Goal: Task Accomplishment & Management: Complete application form

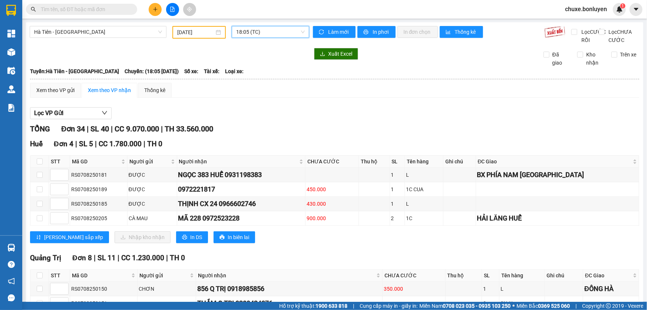
scroll to position [679, 0]
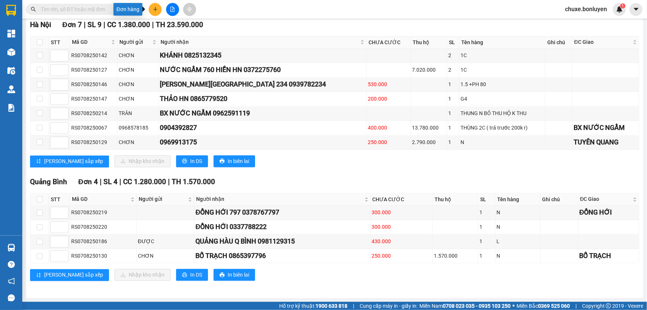
click at [155, 12] on button at bounding box center [155, 9] width 13 height 13
click at [174, 34] on li "Tạo đơn hàng" at bounding box center [181, 28] width 65 height 18
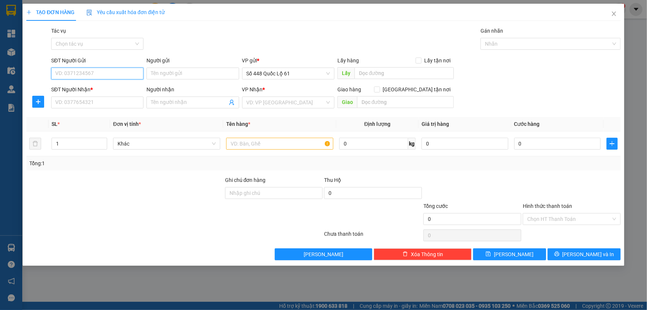
click at [126, 71] on input "SĐT Người Gửi" at bounding box center [97, 73] width 92 height 12
click at [86, 89] on div "0767962628" at bounding box center [97, 88] width 83 height 8
type input "0767962628"
type input "cx phuoc tien"
type input "000000000000"
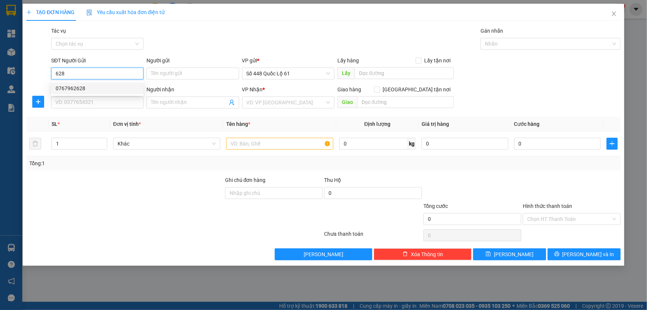
type input "555 NGÃ 4 GA"
type input "200.000"
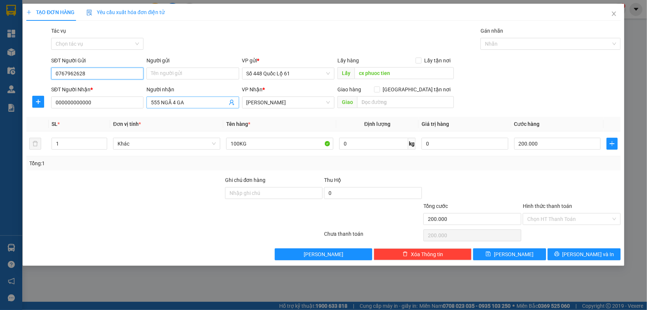
type input "0767962628"
click at [196, 100] on input "555 NGÃ 4 GA" at bounding box center [189, 102] width 76 height 8
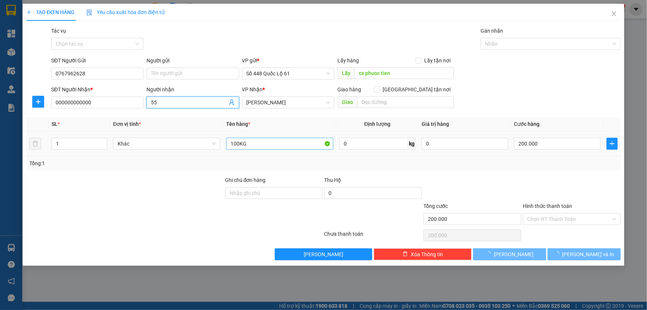
type input "5"
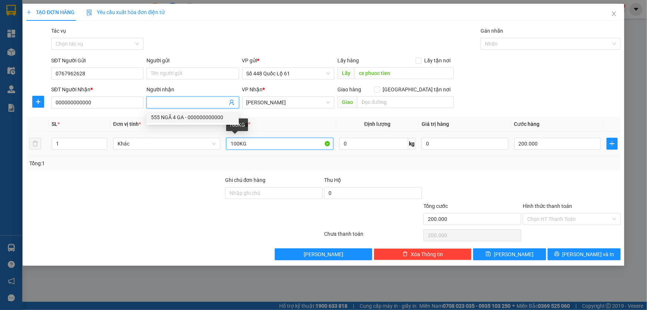
click at [236, 141] on input "100KG" at bounding box center [279, 144] width 107 height 12
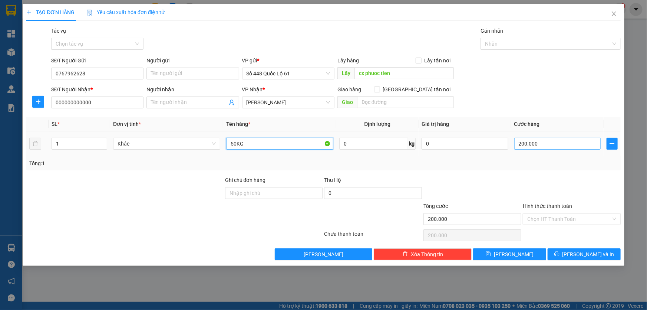
type input "50KG"
click at [546, 142] on input "200.000" at bounding box center [557, 144] width 87 height 12
type input "1"
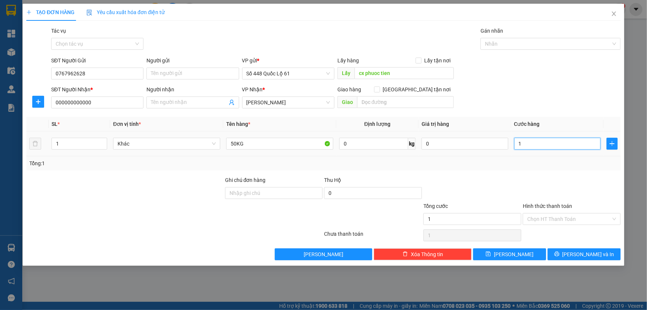
type input "10"
type input "100"
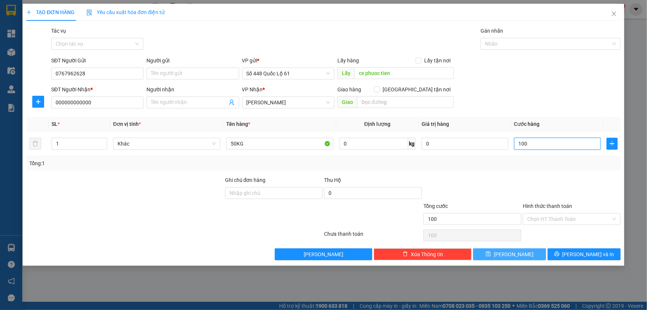
type input "100"
type input "100.000"
click at [519, 249] on button "Lưu" at bounding box center [509, 254] width 73 height 12
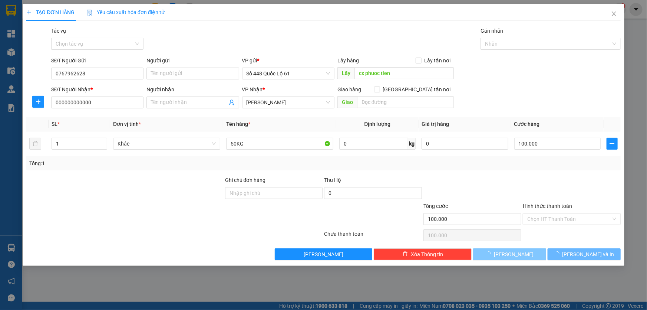
type input "0"
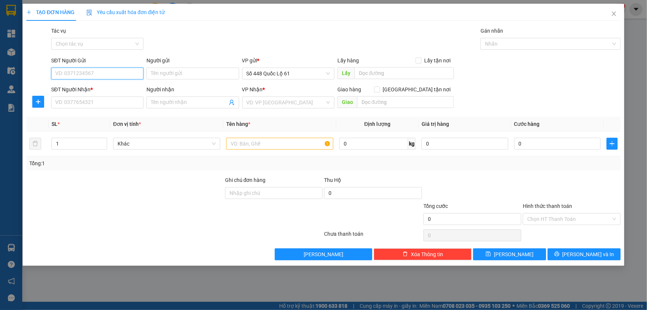
click at [119, 74] on input "SĐT Người Gửi" at bounding box center [97, 73] width 92 height 12
click at [102, 85] on div "0977969527" at bounding box center [97, 88] width 83 height 8
type input "0977969527"
type input "LAI VUNG"
type input "0000000000"
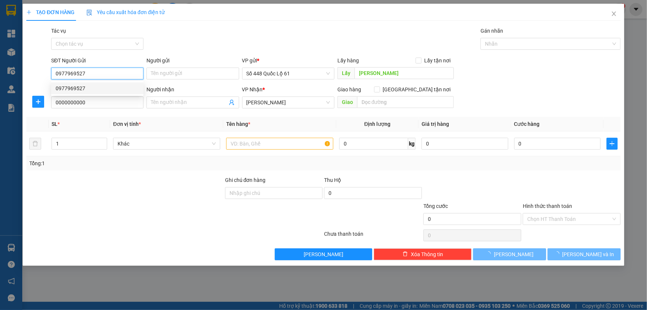
type input "100.000"
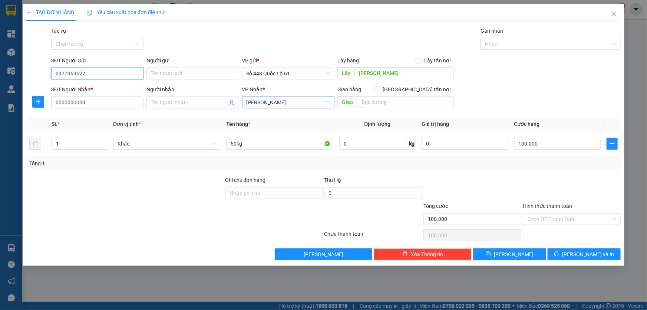
click at [269, 100] on span "[PERSON_NAME]" at bounding box center [288, 102] width 83 height 11
type input "0977969527"
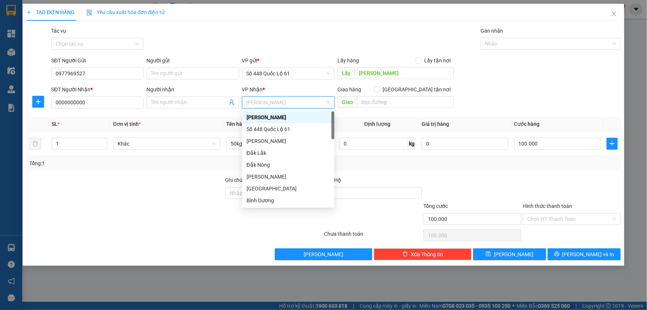
type input "b"
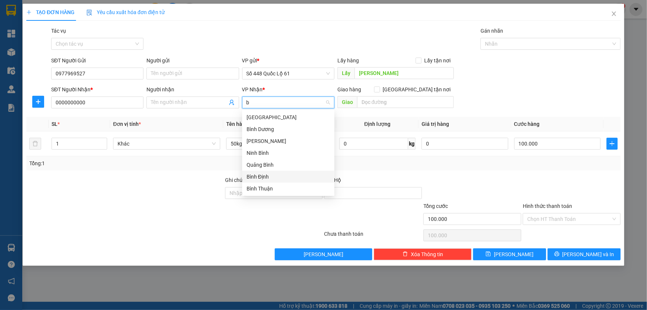
click at [259, 173] on div "Bình Định" at bounding box center [288, 176] width 83 height 8
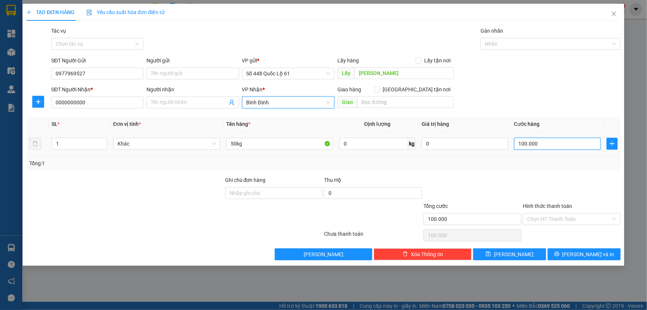
click at [527, 148] on input "100.000" at bounding box center [557, 144] width 87 height 12
type input "1"
type input "15"
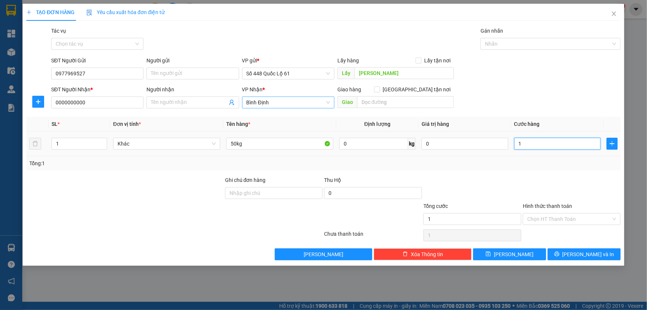
type input "15"
type input "150"
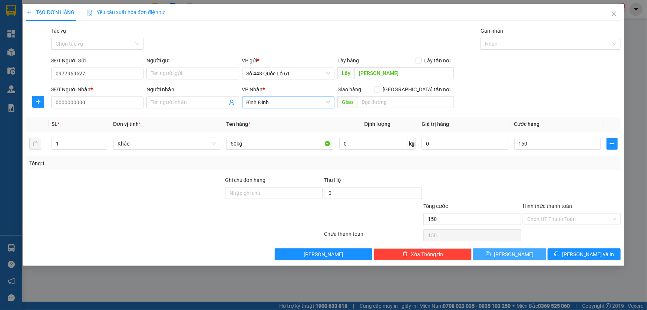
type input "150.000"
click at [511, 252] on span "Lưu" at bounding box center [514, 254] width 40 height 8
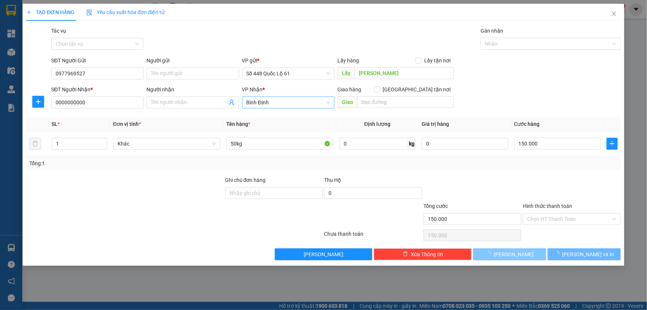
type input "0"
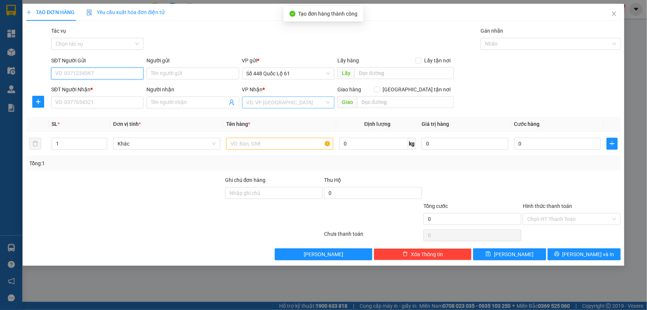
click at [120, 78] on input "SĐT Người Gửi" at bounding box center [97, 73] width 92 height 12
click at [118, 77] on input "SĐT Người Gửi" at bounding box center [97, 73] width 92 height 12
click at [77, 87] on div "0905884364" at bounding box center [97, 88] width 83 height 8
type input "0905884364"
type input "LAI VUNG"
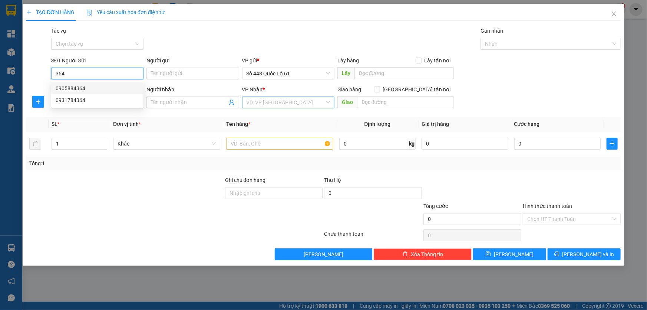
type input "00000000000"
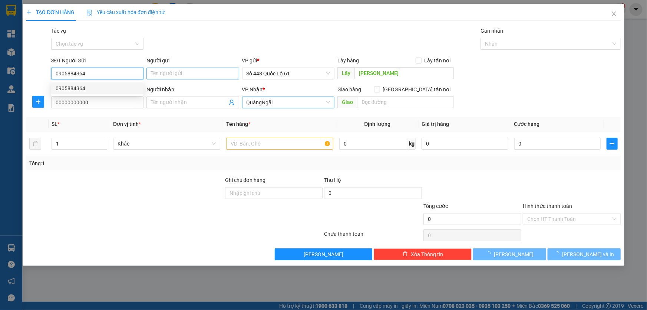
type input "400.000"
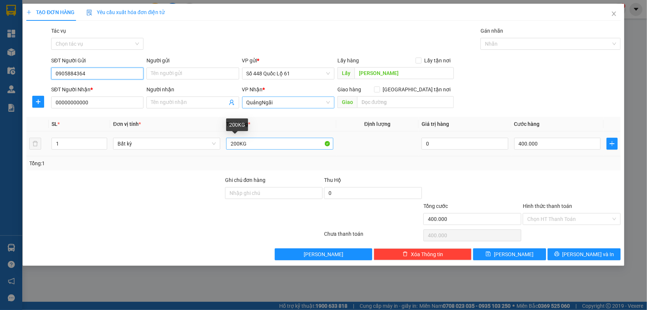
type input "0905884364"
click at [234, 146] on input "200KG" at bounding box center [279, 144] width 107 height 12
type input "300KG"
click at [545, 144] on input "400.000" at bounding box center [557, 144] width 87 height 12
type input "9"
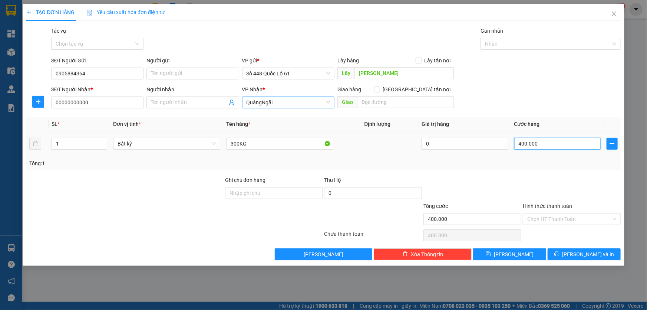
type input "9"
type input "90"
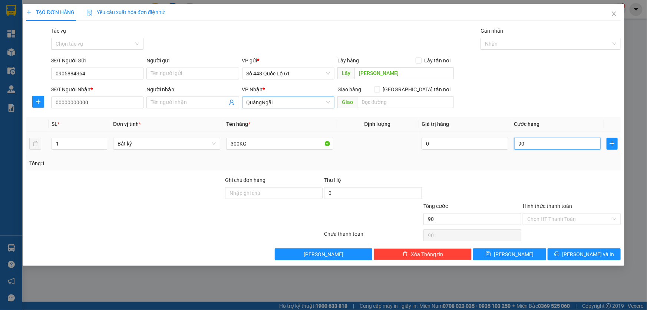
type input "900"
type input "900.000"
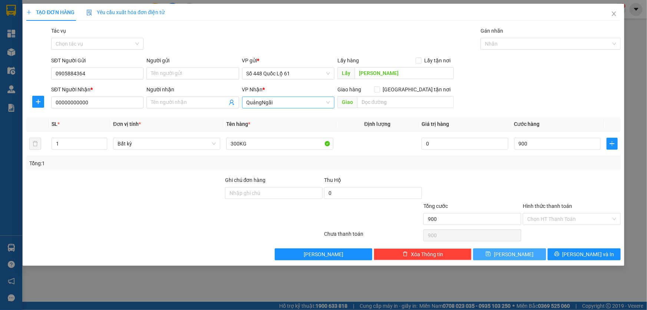
type input "900.000"
click at [488, 255] on button "Lưu" at bounding box center [509, 254] width 73 height 12
type input "0"
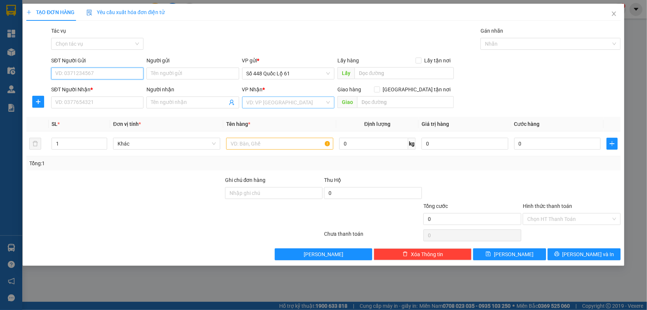
click at [103, 68] on input "SĐT Người Gửi" at bounding box center [97, 73] width 92 height 12
click at [96, 86] on div "0909022262" at bounding box center [97, 88] width 83 height 8
type input "0909022262"
type input "LẤP VÒ"
type input "0000000000"
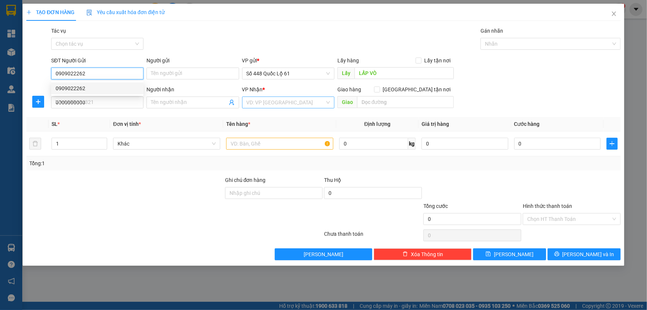
type input "300.000"
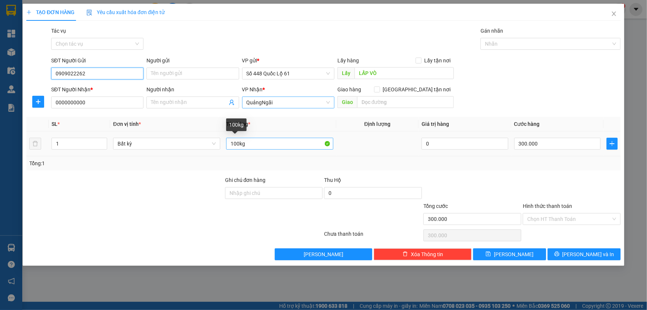
type input "0909022262"
click at [233, 144] on input "100kg" at bounding box center [279, 144] width 107 height 12
type input "300kg"
click at [548, 148] on input "300.000" at bounding box center [557, 144] width 87 height 12
type input "0"
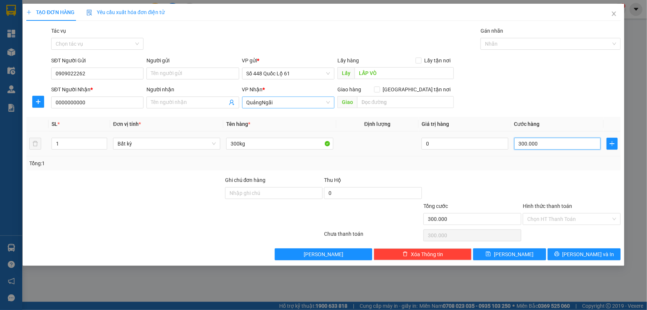
type input "0"
type input "9"
type input "09"
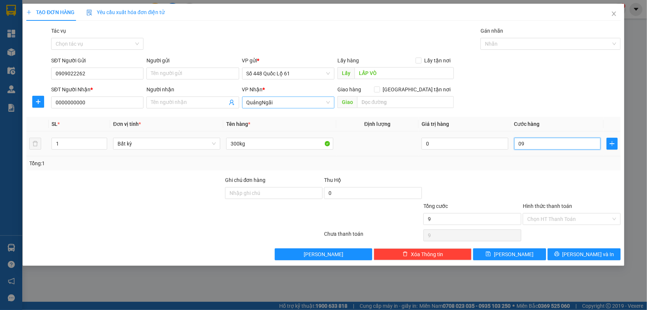
type input "90"
type input "090"
type input "900"
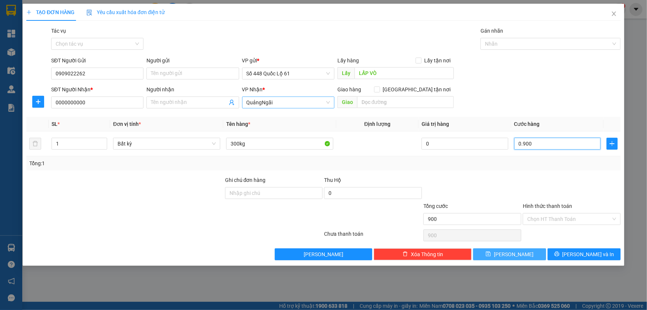
type input "0.900"
type input "900.000"
click at [486, 251] on button "Lưu" at bounding box center [509, 254] width 73 height 12
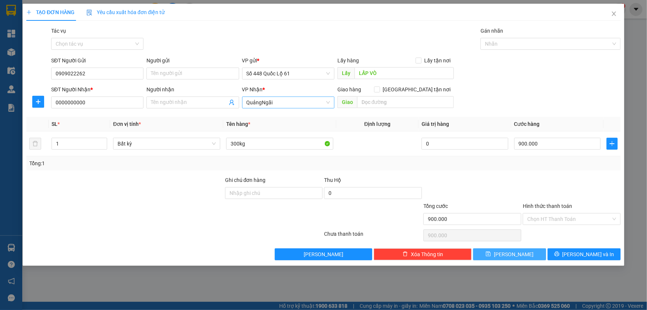
type input "0"
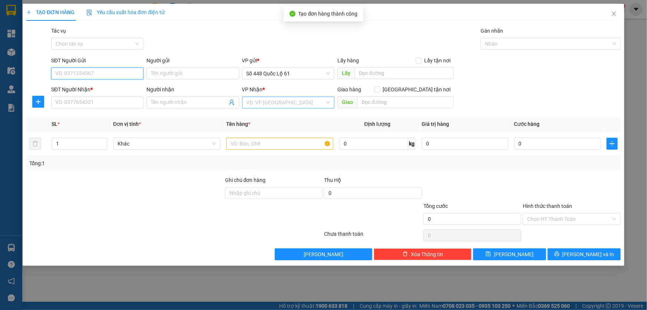
click at [115, 71] on input "SĐT Người Gửi" at bounding box center [97, 73] width 92 height 12
click at [86, 87] on div "0909022262" at bounding box center [97, 88] width 83 height 8
type input "0909022262"
type input "LẤP VÒ"
type input "0000000000"
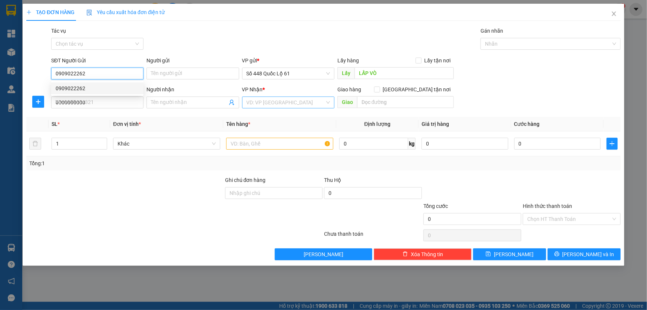
type input "900.000"
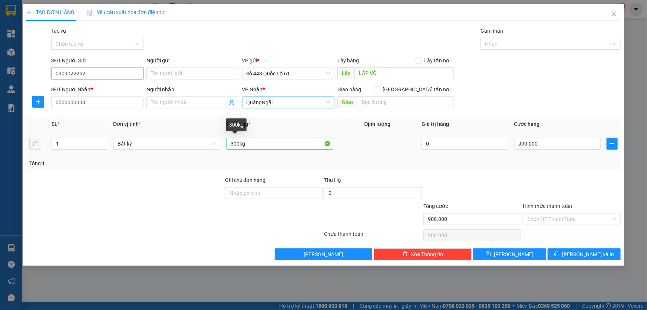
type input "0909022262"
click at [234, 145] on input "300kg" at bounding box center [279, 144] width 107 height 12
type input "200kg"
click at [545, 141] on input "900.000" at bounding box center [557, 144] width 87 height 12
type input "0"
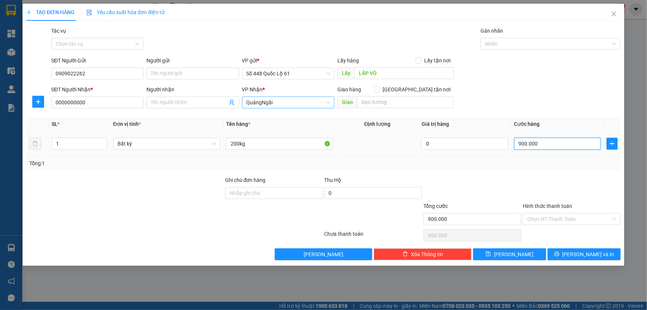
type input "0"
type input "4"
type input "04"
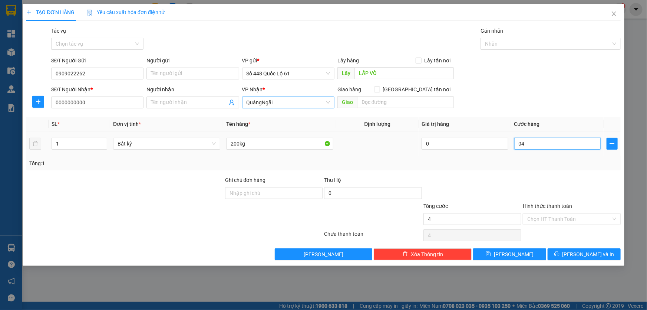
type input "0"
type input "04-"
type input "4"
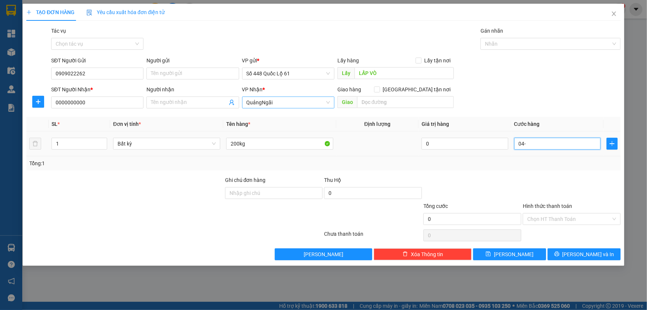
type input "04"
type input "40"
type input "040"
type input "400"
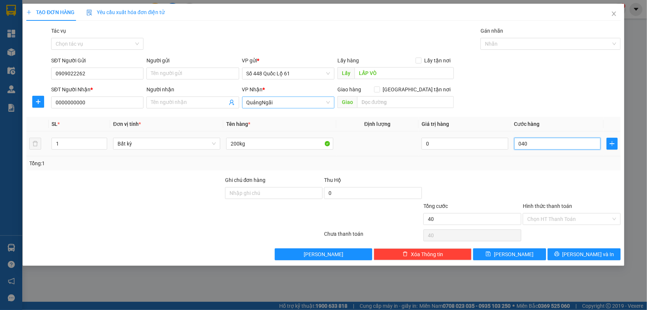
type input "400"
type input "0.400"
type input "400.000"
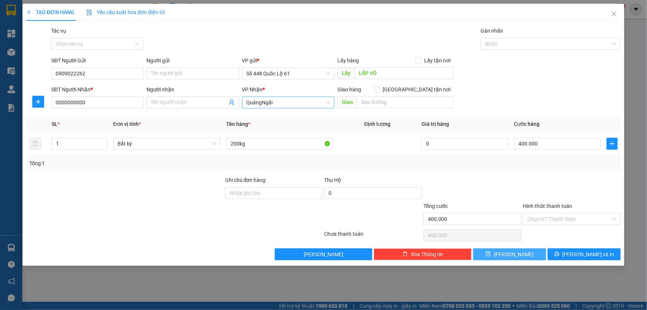
click at [525, 258] on button "Lưu" at bounding box center [509, 254] width 73 height 12
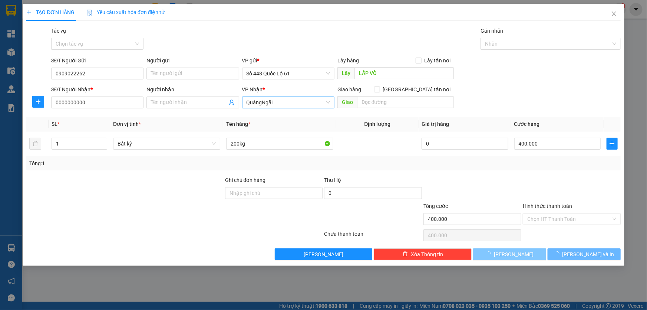
type input "0"
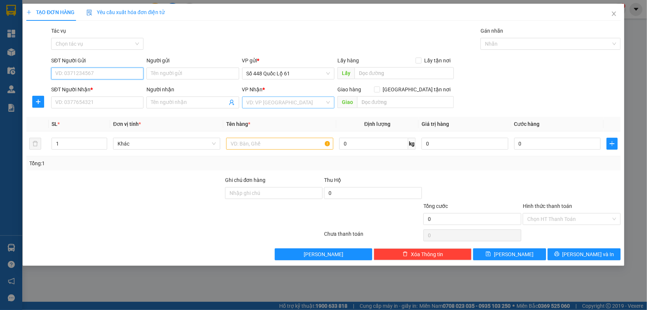
click at [106, 70] on input "SĐT Người Gửi" at bounding box center [97, 73] width 92 height 12
click at [108, 77] on input "SĐT Người Gửi" at bounding box center [97, 73] width 92 height 12
click at [158, 73] on input "Người gửi" at bounding box center [192, 73] width 92 height 12
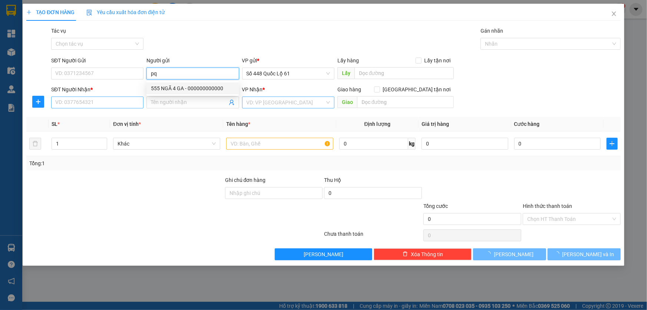
type input "pq"
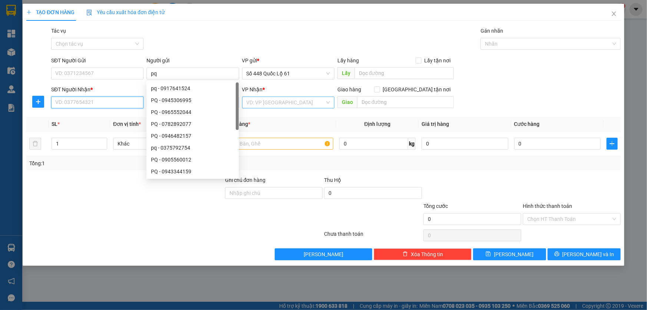
click at [122, 99] on input "SĐT Người Nhận *" at bounding box center [97, 102] width 92 height 12
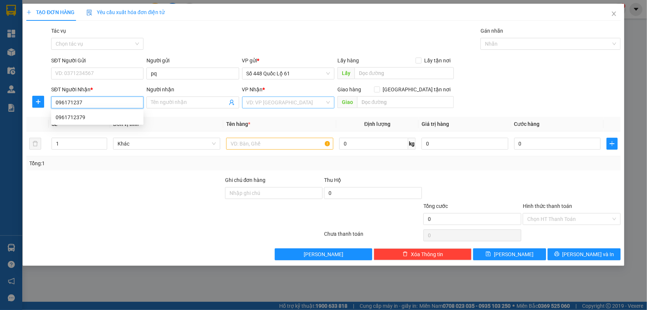
type input "0961712379"
click at [81, 116] on div "0961712379" at bounding box center [97, 117] width 83 height 8
checkbox input "true"
type input "KON TUM"
type input "1.000"
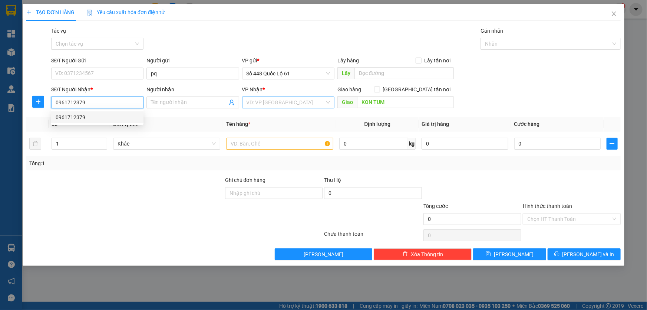
type input "1.000"
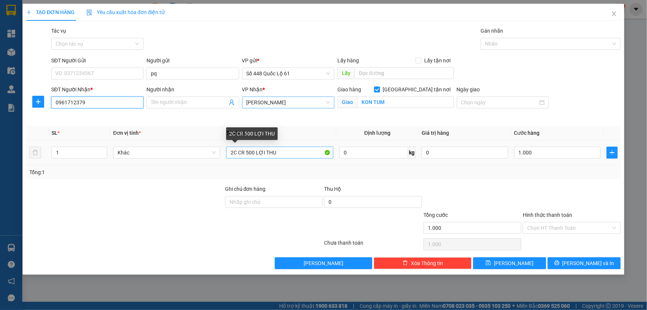
type input "0961712379"
click at [247, 150] on input "2C CR 500 LỢI THU" at bounding box center [279, 152] width 107 height 12
click at [249, 151] on input "2C CR 500 LỢI THU" at bounding box center [279, 152] width 107 height 12
click at [278, 151] on input "2C CR 400 LỢI THU" at bounding box center [279, 152] width 107 height 12
type input "2C CR 400"
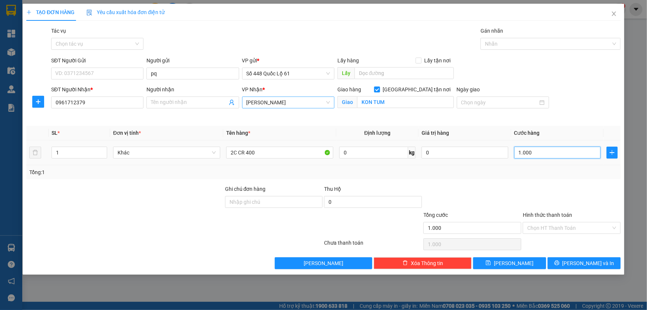
click at [566, 149] on input "1.000" at bounding box center [557, 152] width 87 height 12
type input "1"
type input "1.000"
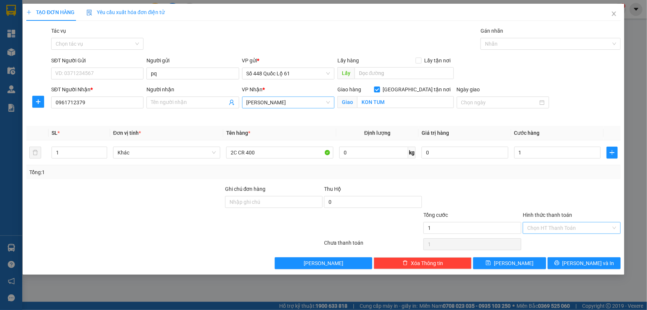
type input "1.000"
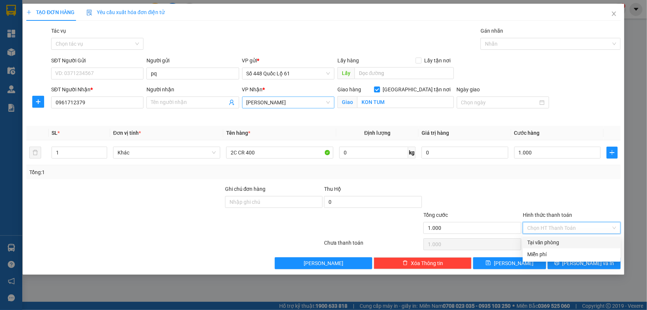
drag, startPoint x: 549, startPoint y: 223, endPoint x: 541, endPoint y: 234, distance: 13.0
click at [549, 224] on input "Hình thức thanh toán" at bounding box center [569, 227] width 84 height 11
drag, startPoint x: 538, startPoint y: 238, endPoint x: 514, endPoint y: 254, distance: 28.2
click at [538, 239] on div "Tại văn phòng" at bounding box center [571, 242] width 89 height 8
type input "0"
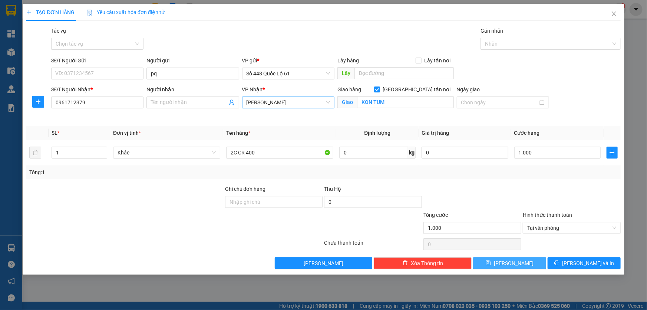
click at [500, 260] on button "Lưu" at bounding box center [509, 263] width 73 height 12
checkbox input "false"
type input "0"
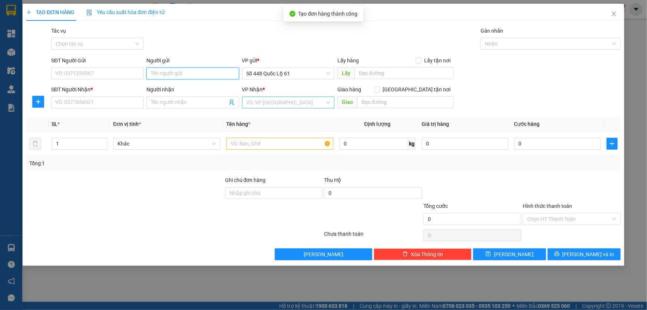
click at [193, 73] on input "Người gửi" at bounding box center [192, 73] width 92 height 12
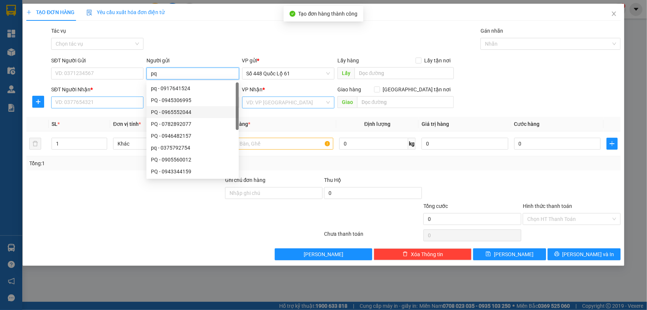
type input "pq"
click at [119, 106] on input "SĐT Người Nhận *" at bounding box center [97, 102] width 92 height 12
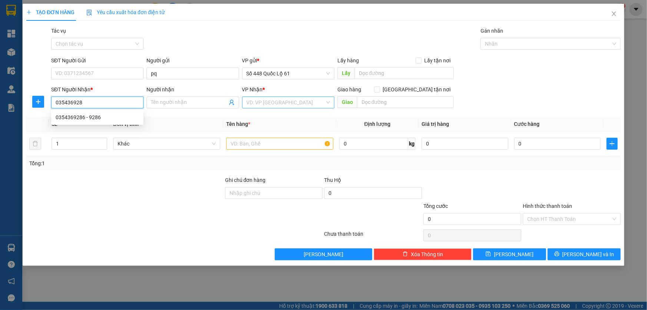
type input "0354369286"
click at [103, 119] on div "0354369286 - 9286" at bounding box center [97, 117] width 83 height 8
type input "9286"
checkbox input "true"
type input "BÌNH LONG"
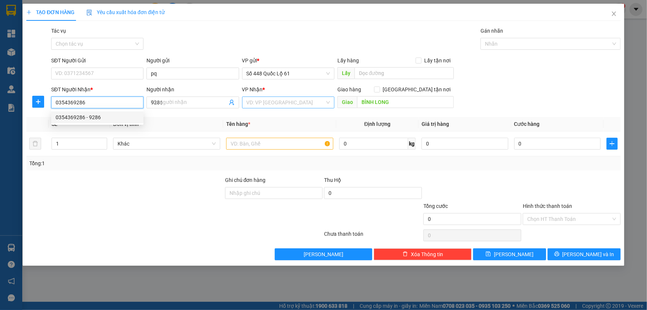
type input "500.000"
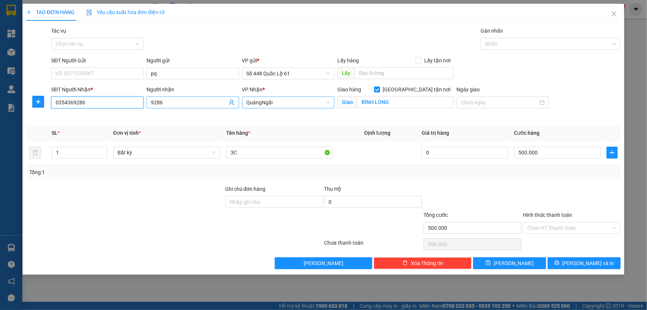
type input "0354369286"
click at [199, 106] on input "9286" at bounding box center [189, 102] width 76 height 8
type input "9286 kieu"
click at [297, 161] on td "3C" at bounding box center [279, 152] width 113 height 25
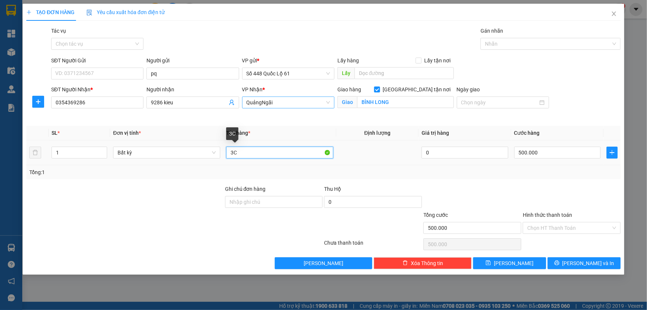
click at [296, 154] on input "3C" at bounding box center [279, 152] width 107 height 12
type input "3C ck luyen"
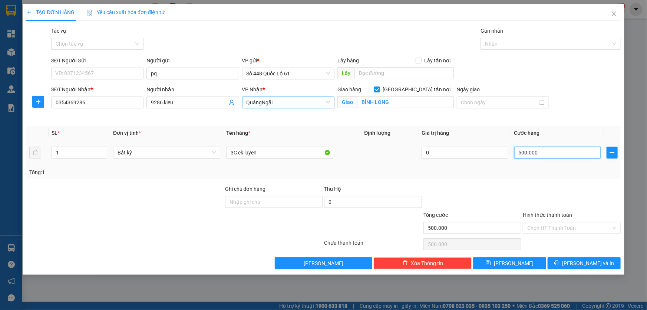
click at [545, 152] on input "500.000" at bounding box center [557, 152] width 87 height 12
type input "1"
type input "1.000"
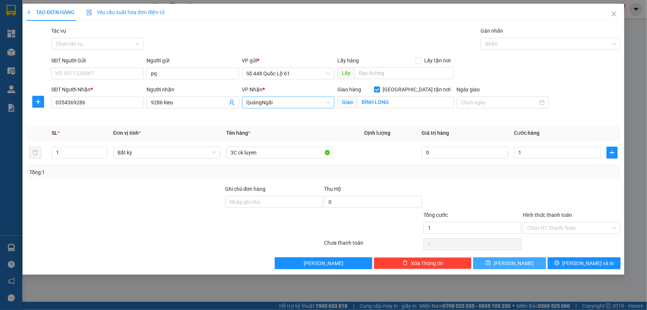
type input "1.000"
click at [503, 259] on button "Lưu" at bounding box center [509, 263] width 73 height 12
checkbox input "false"
type input "0"
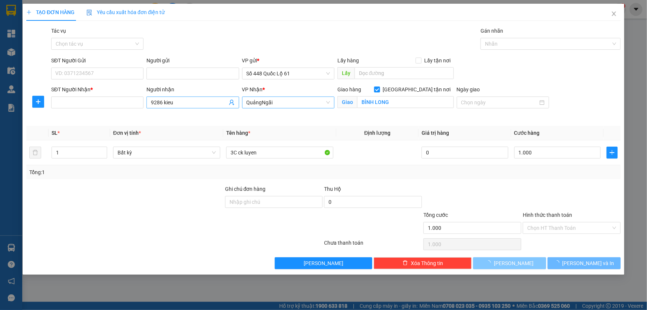
type input "0"
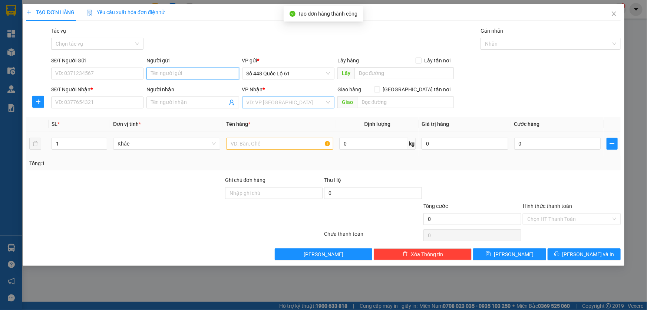
click at [191, 74] on input "Người gửi" at bounding box center [192, 73] width 92 height 12
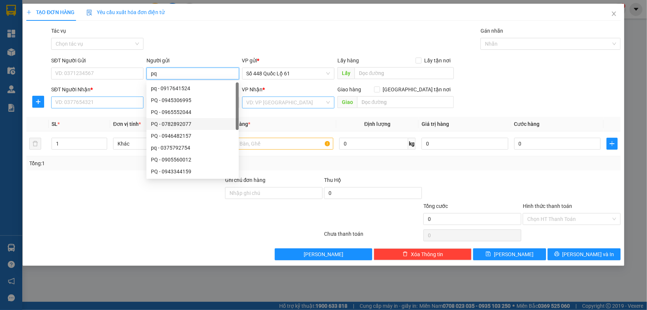
type input "pq"
click at [120, 101] on input "SĐT Người Nhận *" at bounding box center [97, 102] width 92 height 12
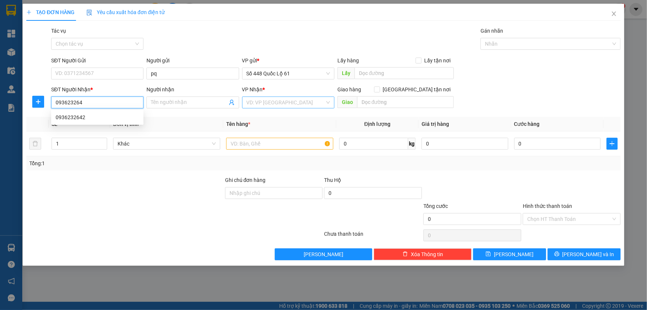
type input "0936232642"
click at [86, 118] on div "0936232642" at bounding box center [97, 117] width 83 height 8
checkbox input "true"
type input "VĨNH HẢO"
type input "1.000"
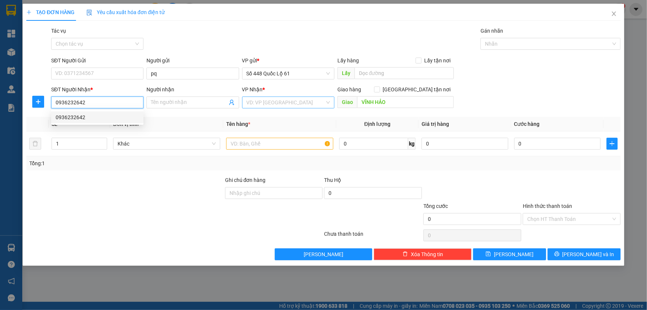
type input "1.000"
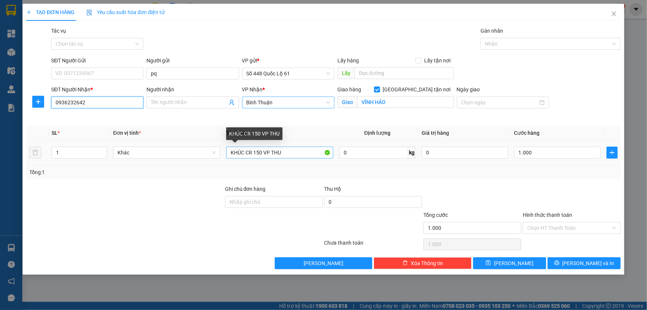
type input "0936232642"
click at [290, 150] on input "KHÚC CR 150 VP THU" at bounding box center [279, 152] width 107 height 12
click at [260, 153] on input "KHÚC CR 150 VP THU" at bounding box center [279, 152] width 107 height 12
click at [284, 152] on input "KHÚC CR 100 VP THU" at bounding box center [279, 152] width 107 height 12
click at [243, 150] on input "KHÚC CR 100" at bounding box center [279, 152] width 107 height 12
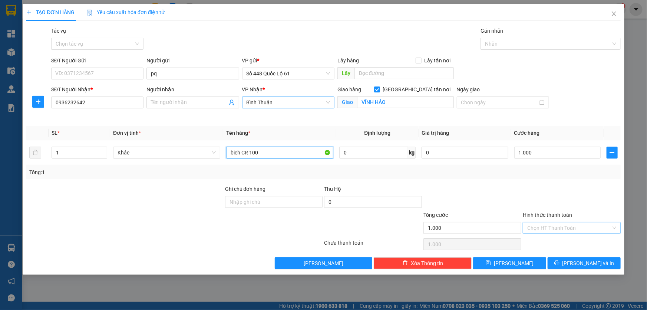
type input "bich CR 100"
click at [543, 222] on input "Hình thức thanh toán" at bounding box center [569, 227] width 84 height 11
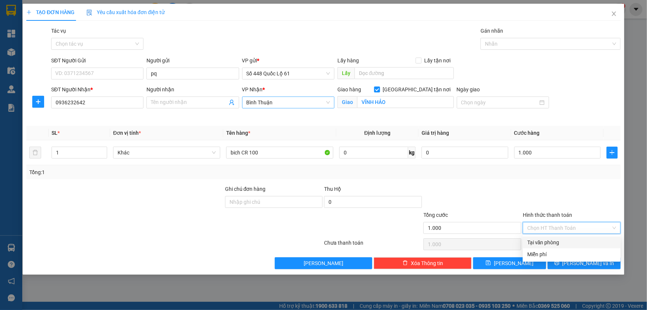
click at [540, 243] on div "Tại văn phòng" at bounding box center [571, 242] width 89 height 8
type input "0"
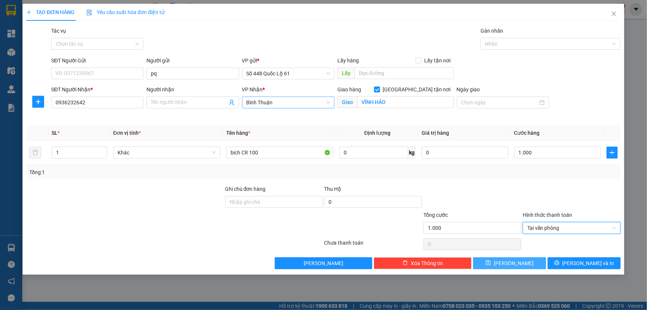
click at [504, 257] on div "Transit Pickup Surcharge Ids Transit Deliver Surcharge Ids Transit Deliver Surc…" at bounding box center [323, 148] width 594 height 242
click at [504, 259] on button "Lưu" at bounding box center [509, 263] width 73 height 12
checkbox input "false"
type input "0"
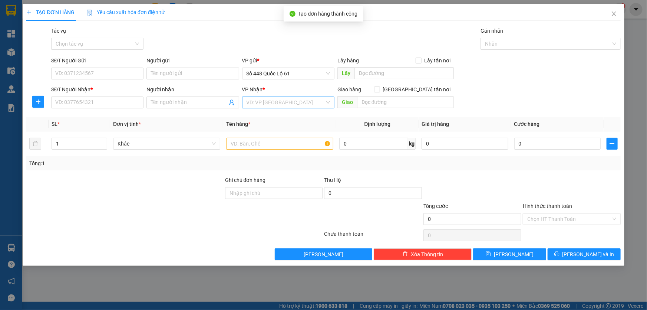
click at [155, 67] on div "Người gửi" at bounding box center [192, 61] width 92 height 11
click at [156, 70] on input "Người gửi" at bounding box center [192, 73] width 92 height 12
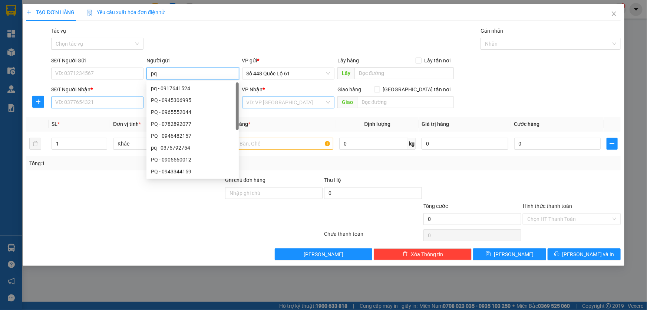
type input "pq"
click at [97, 101] on input "SĐT Người Nhận *" at bounding box center [97, 102] width 92 height 12
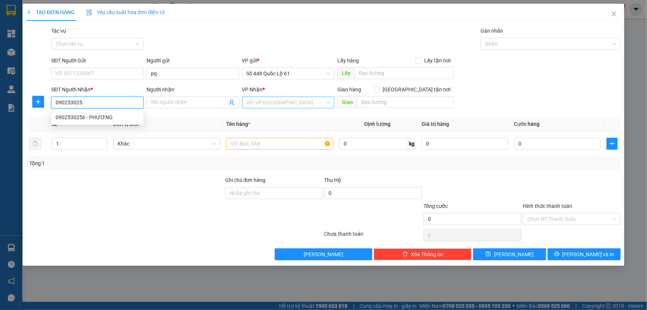
type input "0902530256"
click at [83, 119] on div "0902530256 - PHƯƠNG" at bounding box center [97, 117] width 83 height 8
type input "PHƯƠNG"
checkbox input "true"
type input "P THIẾT"
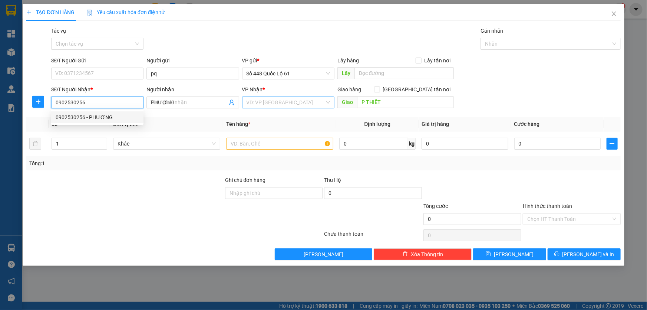
type input "250.000"
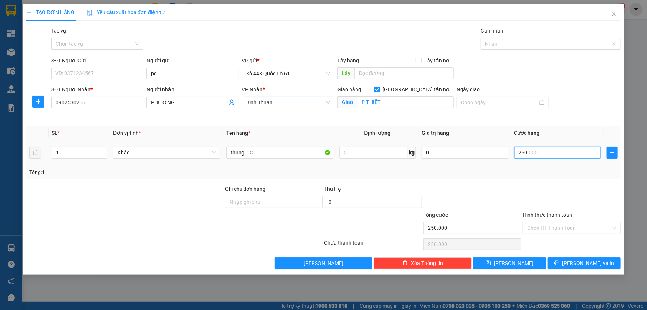
click at [533, 149] on input "250.000" at bounding box center [557, 152] width 87 height 12
drag, startPoint x: 520, startPoint y: 263, endPoint x: 177, endPoint y: 100, distance: 379.4
click at [520, 264] on button "Lưu" at bounding box center [509, 263] width 73 height 12
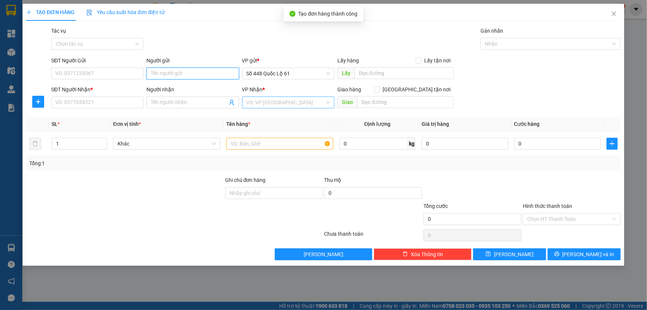
click at [178, 75] on input "Người gửi" at bounding box center [192, 73] width 92 height 12
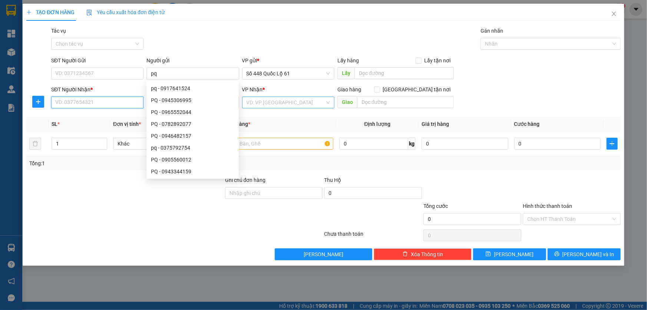
click at [120, 100] on input "SĐT Người Nhận *" at bounding box center [97, 102] width 92 height 12
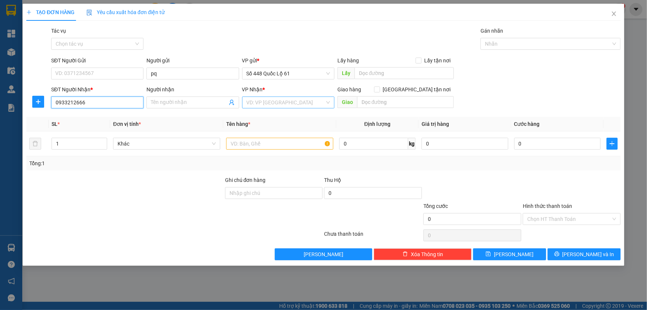
click at [119, 103] on input "0933212666" at bounding box center [97, 102] width 92 height 12
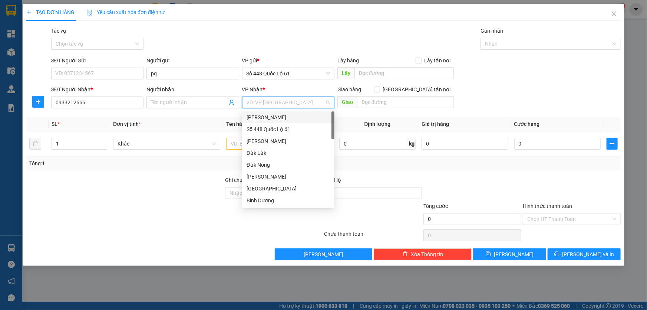
click at [278, 99] on input "search" at bounding box center [286, 102] width 78 height 11
click at [281, 128] on div "Đắk Lắk" at bounding box center [288, 129] width 83 height 8
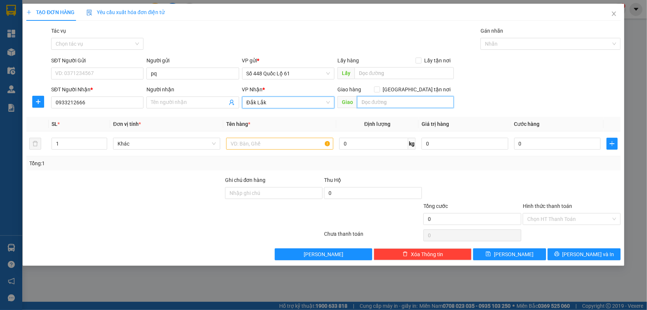
click at [374, 106] on input "text" at bounding box center [405, 102] width 97 height 12
click at [379, 89] on input "Giao tận nơi" at bounding box center [376, 88] width 5 height 5
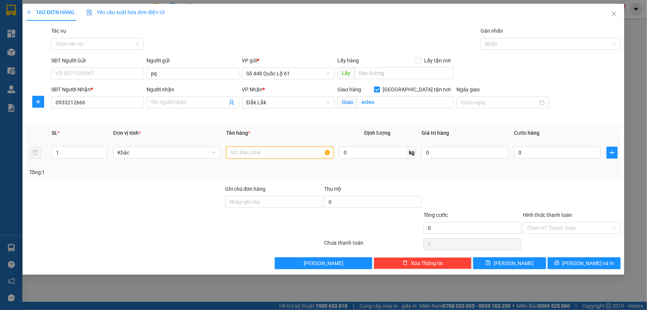
click at [284, 153] on input "text" at bounding box center [279, 152] width 107 height 12
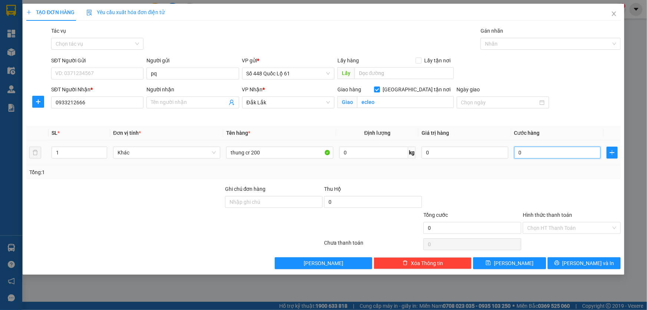
click at [521, 153] on input "0" at bounding box center [557, 152] width 87 height 12
click at [532, 229] on input "Hình thức thanh toán" at bounding box center [569, 227] width 84 height 11
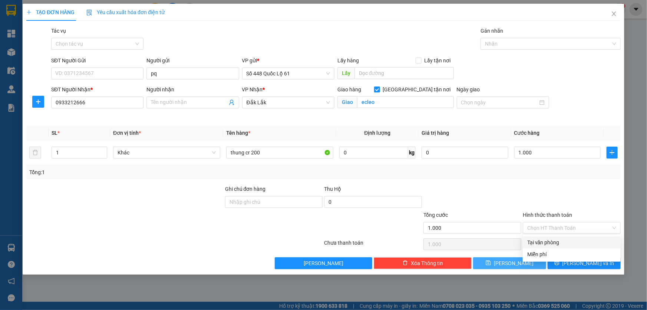
click at [515, 257] on button "Lưu" at bounding box center [509, 263] width 73 height 12
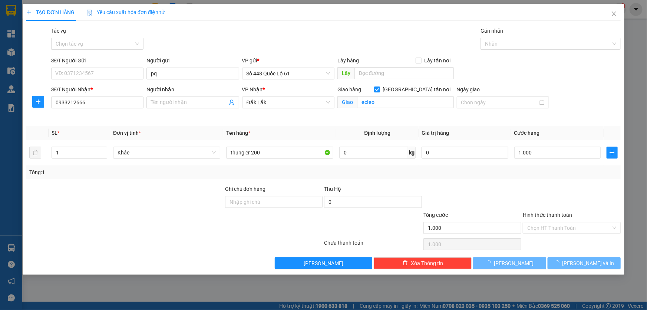
click at [513, 261] on div "TẠO ĐƠN HÀNG Yêu cầu xuất hóa đơn điện tử Transit Pickup Surcharge Ids Transit …" at bounding box center [324, 139] width 602 height 271
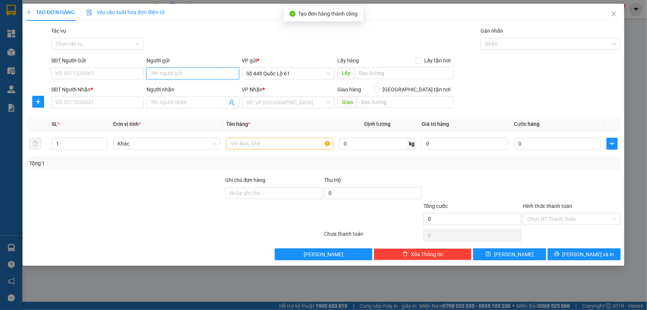
click at [154, 69] on input "Người gửi" at bounding box center [192, 73] width 92 height 12
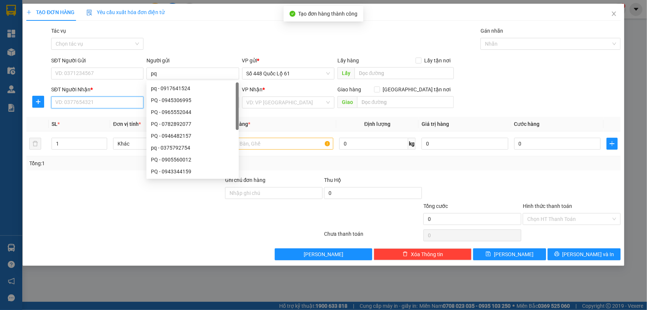
click at [103, 108] on input "SĐT Người Nhận *" at bounding box center [97, 102] width 92 height 12
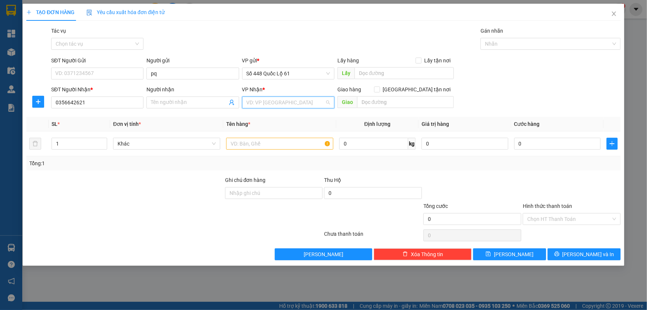
click at [257, 103] on input "search" at bounding box center [286, 102] width 78 height 11
click at [264, 132] on div "Đắk Nông" at bounding box center [288, 129] width 83 height 8
click at [256, 141] on input "text" at bounding box center [279, 144] width 107 height 12
click at [104, 139] on span "up" at bounding box center [103, 141] width 4 height 4
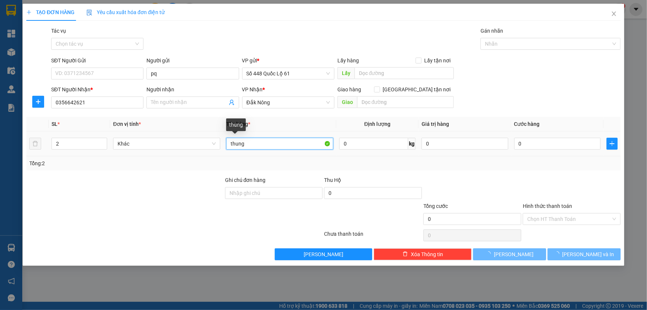
click at [258, 140] on input "thung" at bounding box center [279, 144] width 107 height 12
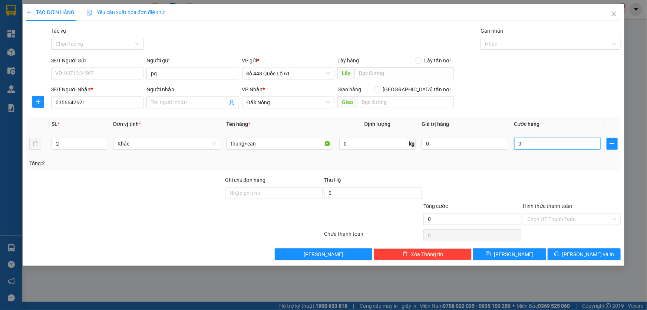
click at [568, 146] on input "0" at bounding box center [557, 144] width 87 height 12
click at [499, 254] on button "Lưu" at bounding box center [509, 254] width 73 height 12
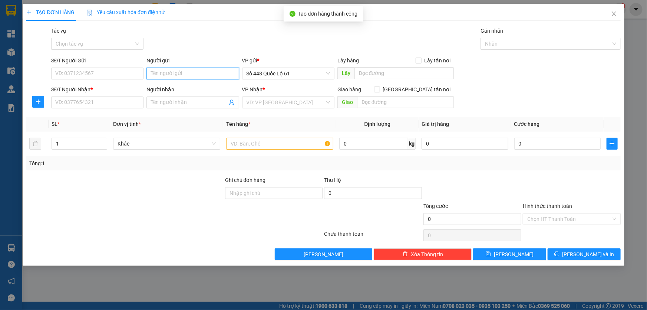
click at [176, 74] on input "Người gửi" at bounding box center [192, 73] width 92 height 12
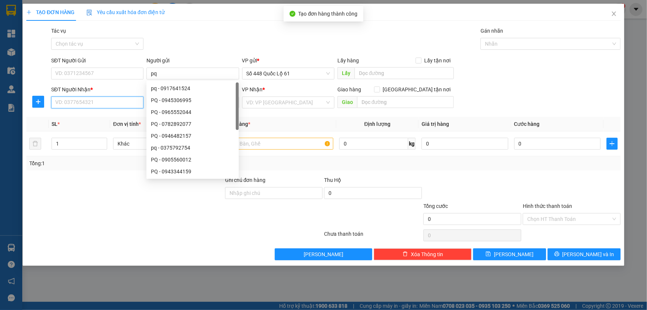
click at [107, 104] on input "SĐT Người Nhận *" at bounding box center [97, 102] width 92 height 12
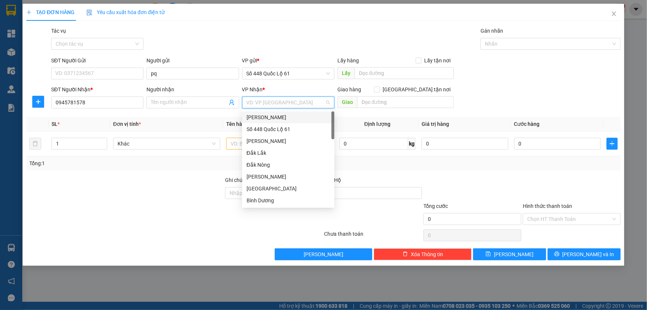
click at [252, 101] on input "search" at bounding box center [286, 102] width 78 height 11
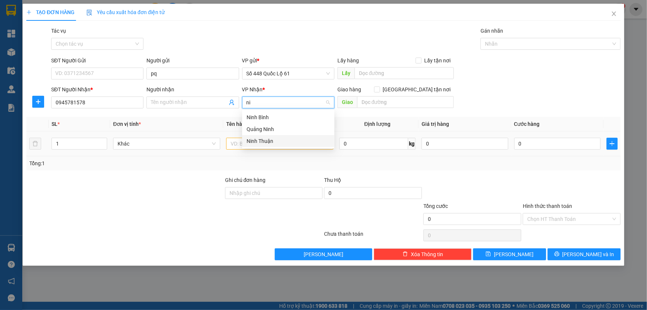
click at [257, 139] on div "Ninh Thuận" at bounding box center [288, 141] width 83 height 8
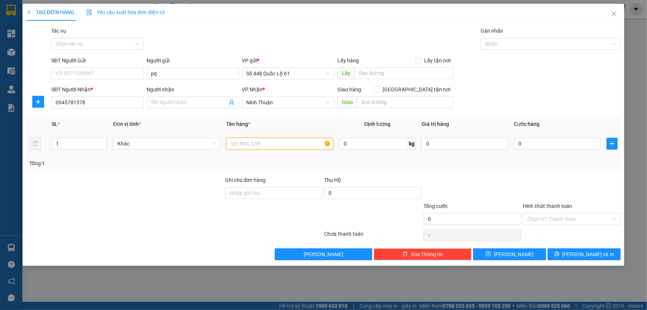
click at [260, 141] on input "text" at bounding box center [279, 144] width 107 height 12
click at [104, 139] on span "up" at bounding box center [103, 141] width 4 height 4
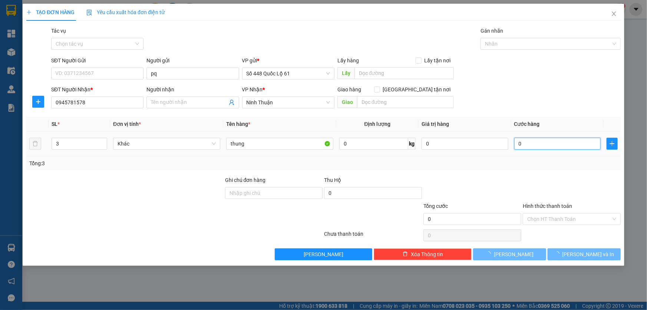
click at [523, 141] on input "0" at bounding box center [557, 144] width 87 height 12
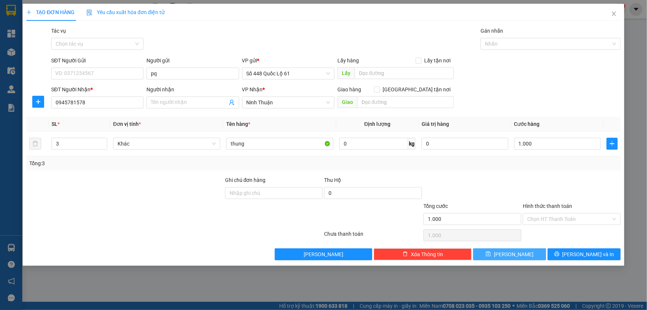
click at [491, 253] on icon "save" at bounding box center [488, 253] width 5 height 5
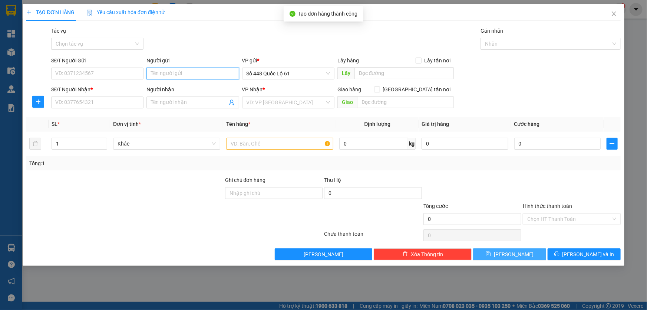
click at [157, 70] on input "Người gửi" at bounding box center [192, 73] width 92 height 12
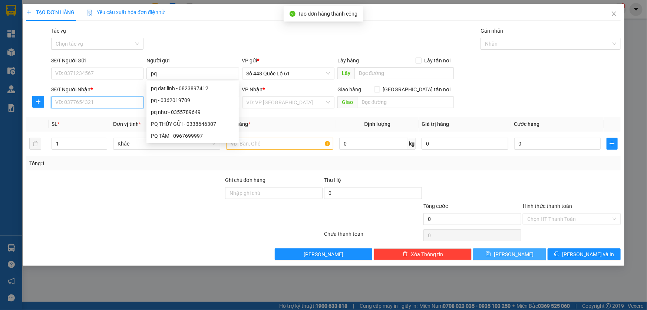
click at [120, 105] on input "SĐT Người Nhận *" at bounding box center [97, 102] width 92 height 12
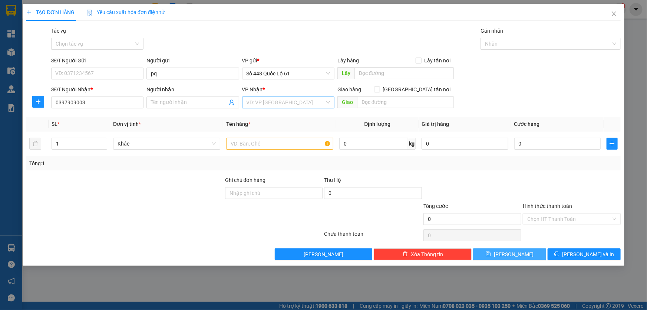
click at [271, 104] on input "search" at bounding box center [286, 102] width 78 height 11
click at [268, 152] on div "[PERSON_NAME]" at bounding box center [288, 153] width 83 height 8
click at [374, 104] on input "text" at bounding box center [405, 102] width 97 height 12
click at [379, 88] on input "Giao tận nơi" at bounding box center [376, 88] width 5 height 5
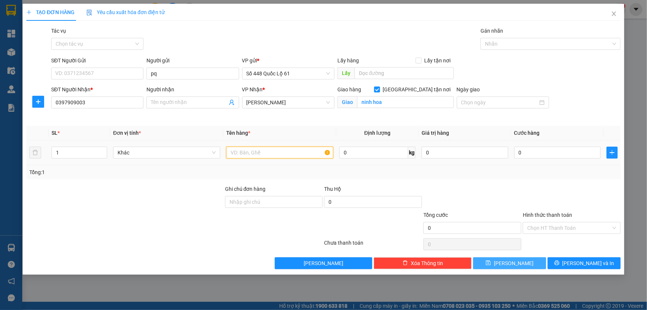
click at [275, 152] on input "text" at bounding box center [279, 152] width 107 height 12
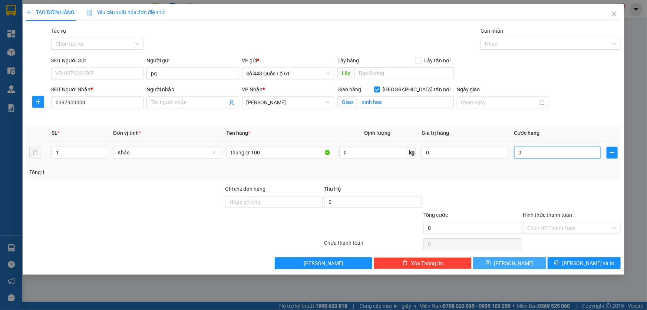
click at [521, 154] on input "0" at bounding box center [557, 152] width 87 height 12
click at [517, 264] on span "Lưu" at bounding box center [514, 263] width 40 height 8
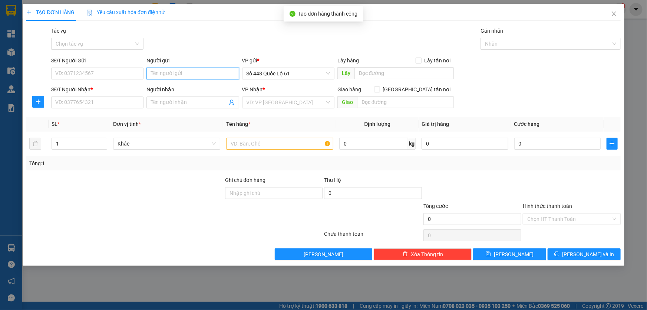
click at [167, 74] on input "Người gửi" at bounding box center [192, 73] width 92 height 12
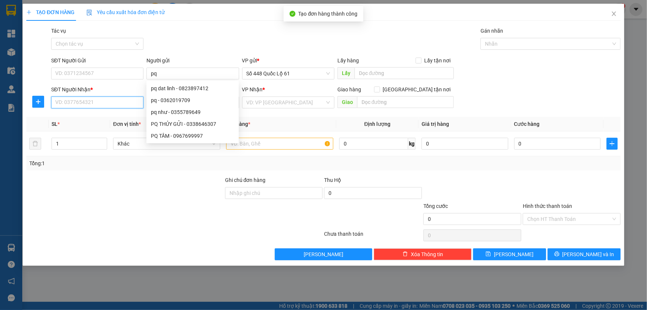
click at [116, 106] on input "SĐT Người Nhận *" at bounding box center [97, 102] width 92 height 12
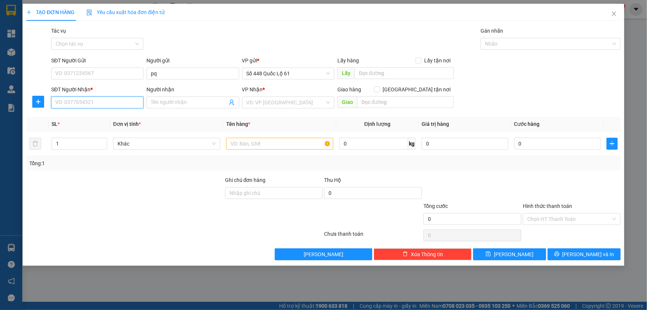
click at [125, 104] on input "SĐT Người Nhận *" at bounding box center [97, 102] width 92 height 12
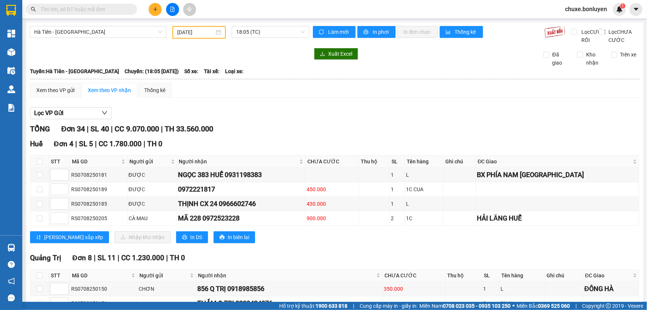
click at [46, 6] on input "text" at bounding box center [84, 9] width 87 height 8
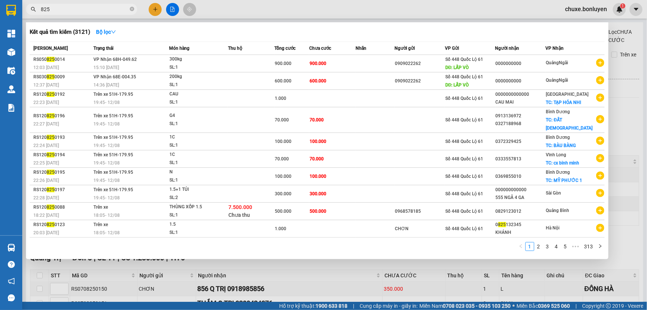
click at [156, 8] on div at bounding box center [323, 155] width 647 height 310
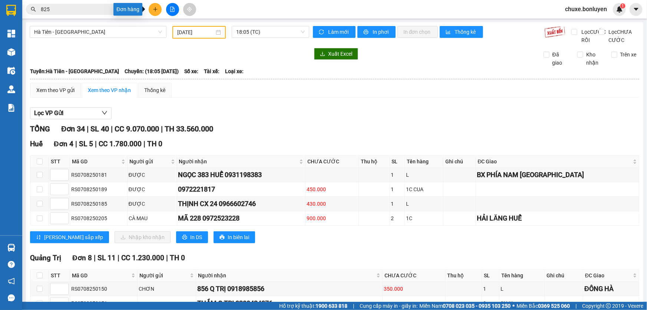
click at [156, 8] on icon "plus" at bounding box center [155, 9] width 5 height 5
click at [172, 28] on div "Tạo đơn hàng" at bounding box center [184, 27] width 32 height 8
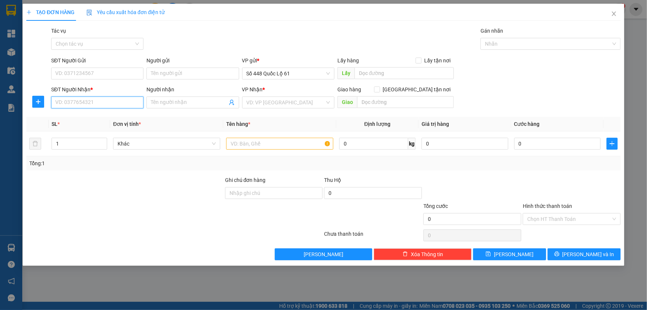
click at [85, 101] on input "SĐT Người Nhận *" at bounding box center [97, 102] width 92 height 12
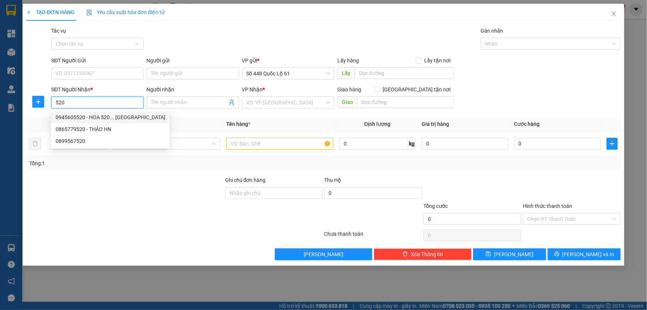
click at [91, 112] on div "0945605520 - HOA 520... TAM GIANG" at bounding box center [110, 117] width 119 height 12
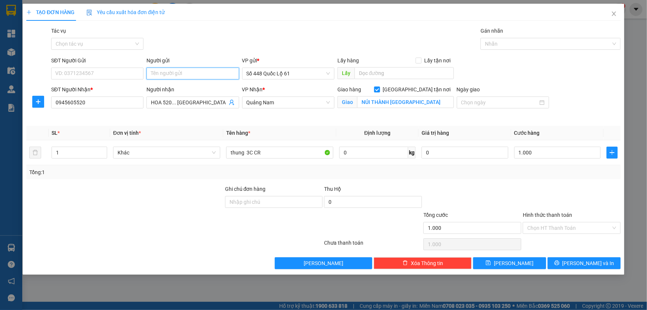
click at [169, 74] on input "Người gửi" at bounding box center [192, 73] width 92 height 12
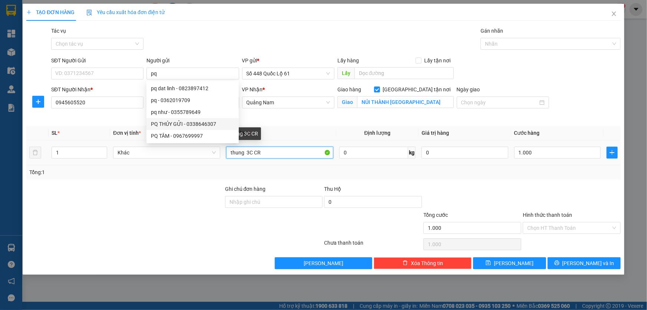
click at [261, 153] on input "thung 3C CR" at bounding box center [279, 152] width 107 height 12
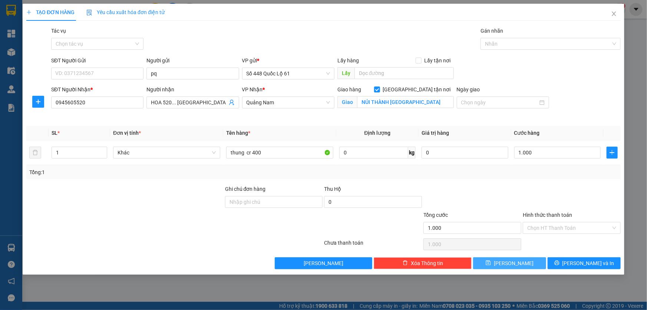
click at [515, 261] on span "Lưu" at bounding box center [514, 263] width 40 height 8
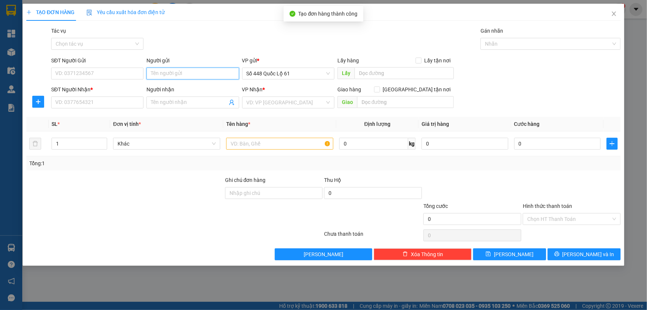
click at [159, 76] on input "Người gửi" at bounding box center [192, 73] width 92 height 12
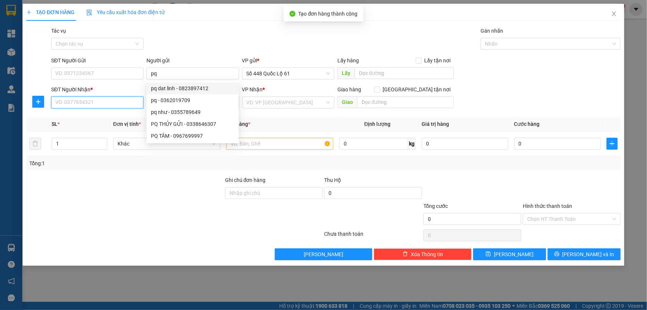
click at [114, 103] on input "SĐT Người Nhận *" at bounding box center [97, 102] width 92 height 12
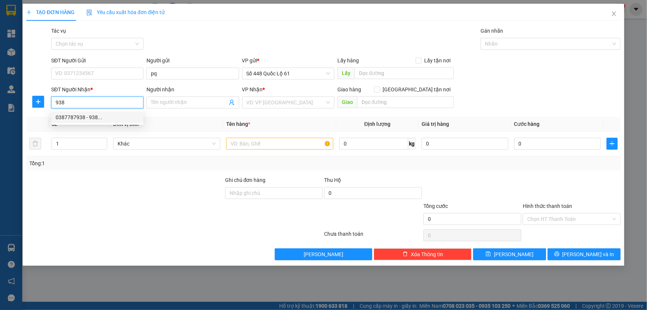
click at [104, 116] on div "0387787938 - 938..." at bounding box center [97, 117] width 83 height 8
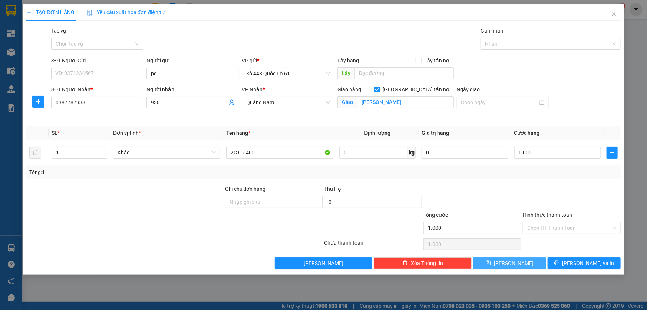
click at [517, 260] on span "Lưu" at bounding box center [514, 263] width 40 height 8
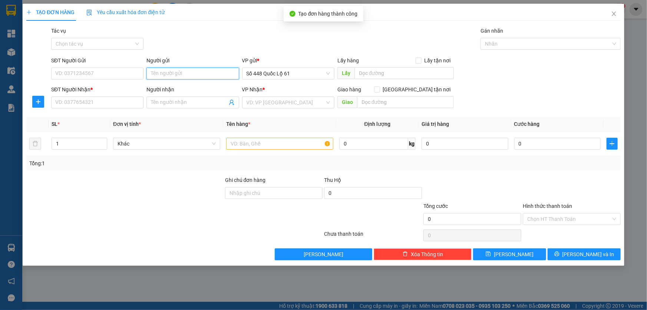
click at [177, 73] on input "Người gửi" at bounding box center [192, 73] width 92 height 12
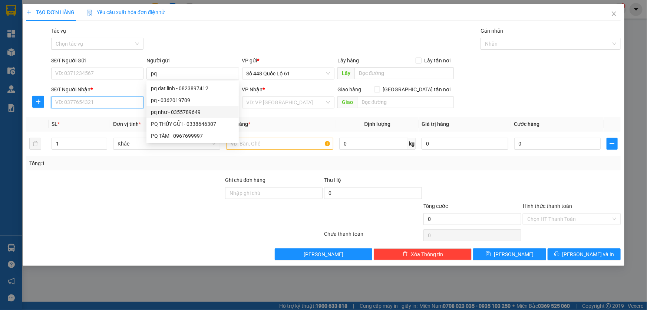
click at [116, 104] on input "SĐT Người Nhận *" at bounding box center [97, 102] width 92 height 12
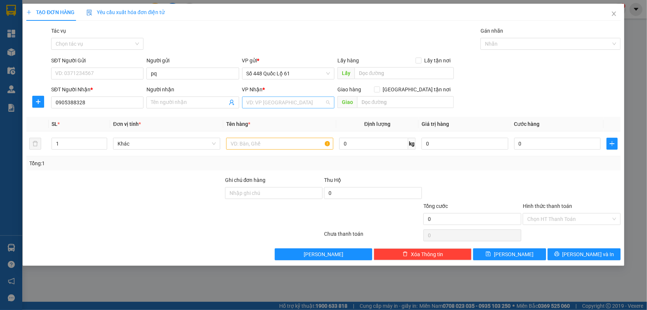
click at [256, 101] on input "search" at bounding box center [286, 102] width 78 height 11
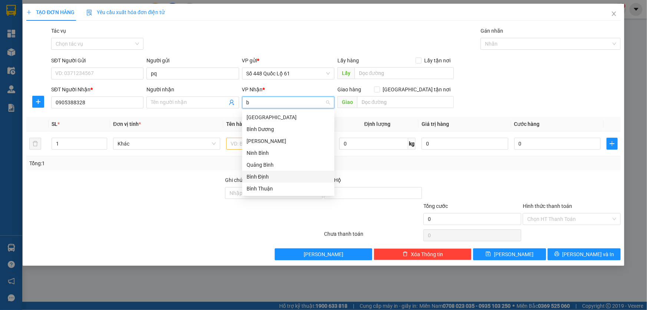
click at [253, 176] on div "Bình Định" at bounding box center [288, 176] width 83 height 8
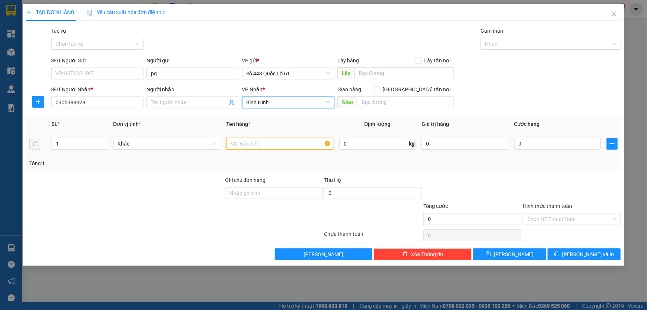
click at [237, 145] on input "text" at bounding box center [279, 144] width 107 height 12
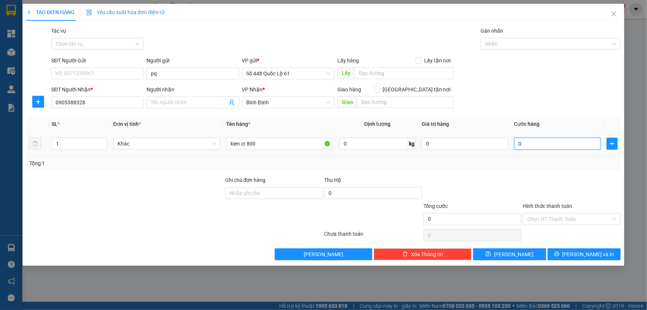
drag, startPoint x: 539, startPoint y: 147, endPoint x: 535, endPoint y: 175, distance: 28.5
click at [539, 148] on input "0" at bounding box center [557, 144] width 87 height 12
click at [533, 221] on input "Hình thức thanh toán" at bounding box center [569, 218] width 84 height 11
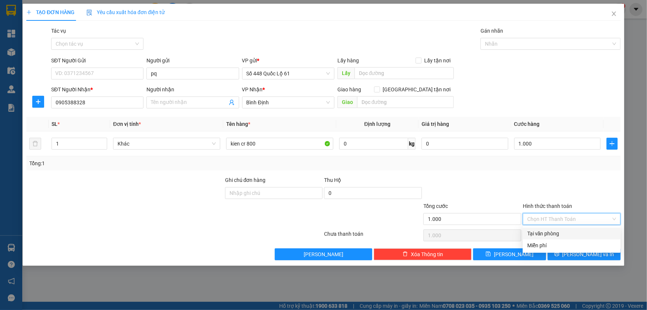
click at [535, 233] on div "Tại văn phòng" at bounding box center [571, 233] width 89 height 8
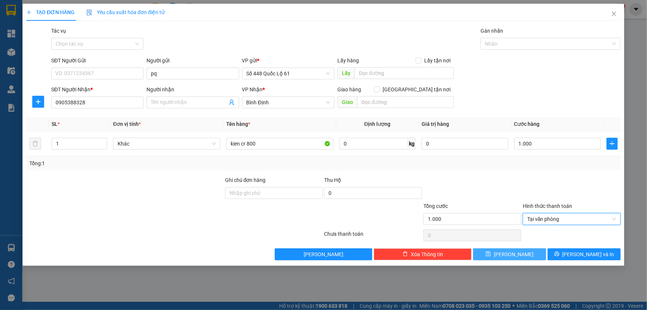
drag, startPoint x: 505, startPoint y: 251, endPoint x: 493, endPoint y: 244, distance: 13.8
click at [491, 251] on icon "save" at bounding box center [488, 253] width 5 height 5
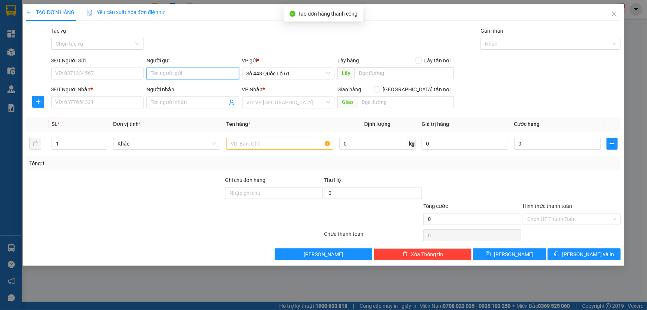
click at [156, 73] on input "Người gửi" at bounding box center [192, 73] width 92 height 12
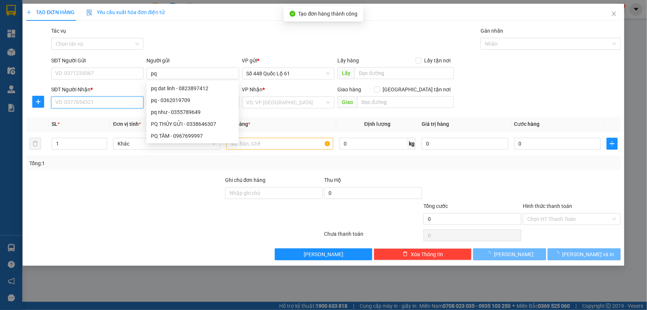
click at [124, 99] on input "SĐT Người Nhận *" at bounding box center [97, 102] width 92 height 12
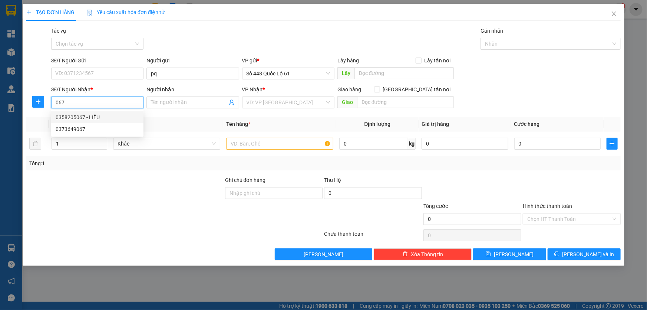
click at [86, 118] on div "0358205067 - LIỄU" at bounding box center [97, 117] width 83 height 8
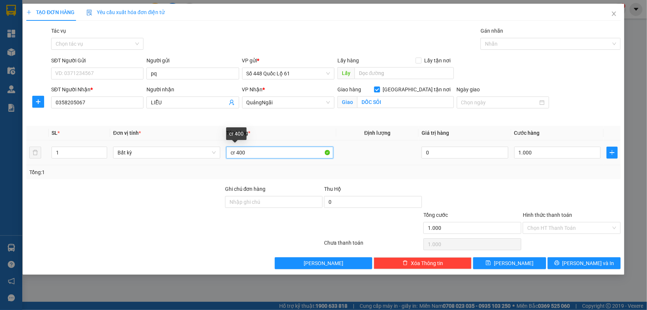
click at [241, 153] on input "cr 400" at bounding box center [279, 152] width 107 height 12
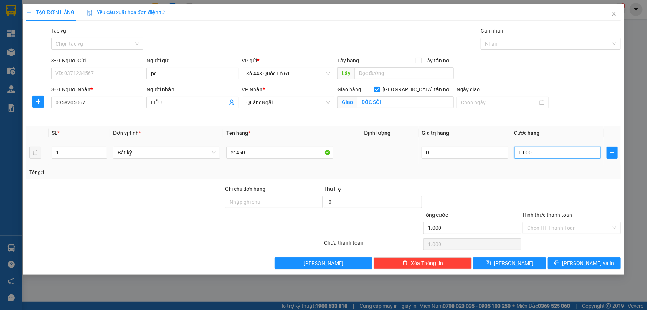
click at [529, 153] on input "1.000" at bounding box center [557, 152] width 87 height 12
click at [528, 226] on input "Hình thức thanh toán" at bounding box center [569, 227] width 84 height 11
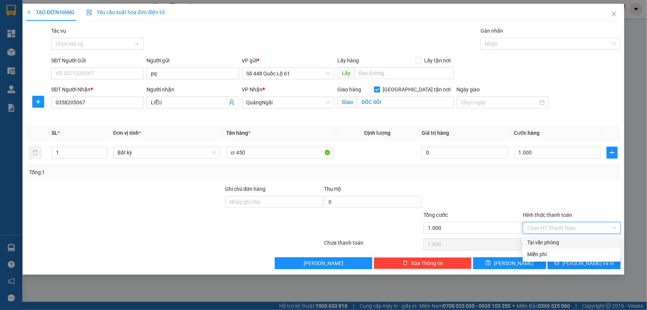
click at [540, 243] on div "Tại văn phòng" at bounding box center [571, 242] width 89 height 8
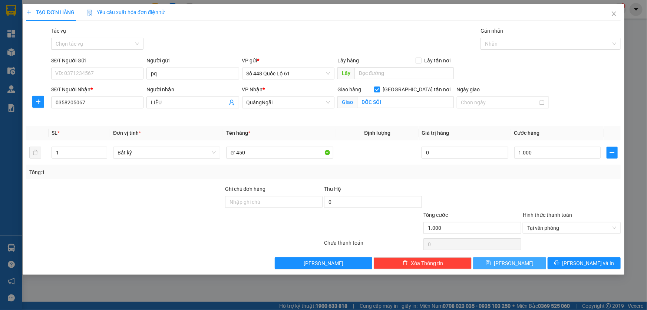
click at [515, 260] on span "Lưu" at bounding box center [514, 263] width 40 height 8
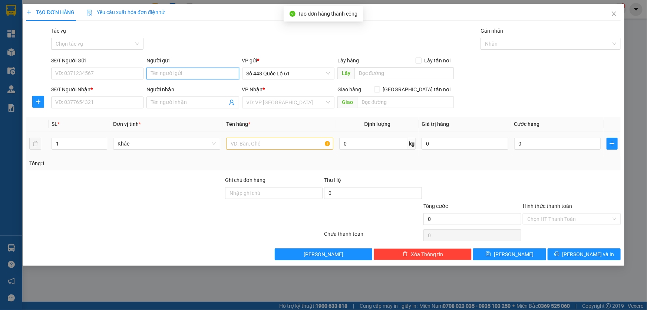
click at [171, 70] on input "Người gửi" at bounding box center [192, 73] width 92 height 12
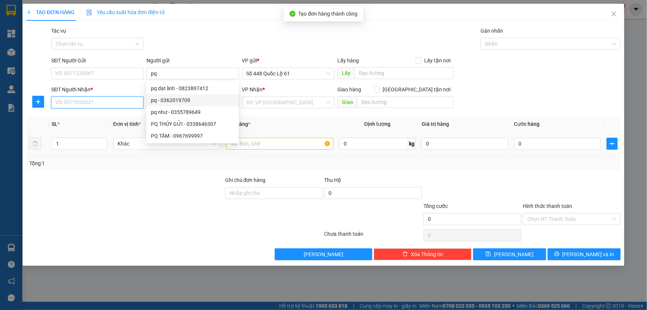
click at [134, 101] on input "SĐT Người Nhận *" at bounding box center [97, 102] width 92 height 12
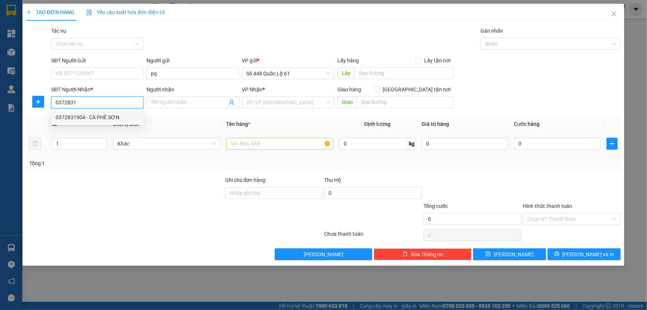
click at [110, 119] on div "0372831904 - CÀ PHÊ SƠN" at bounding box center [97, 117] width 83 height 8
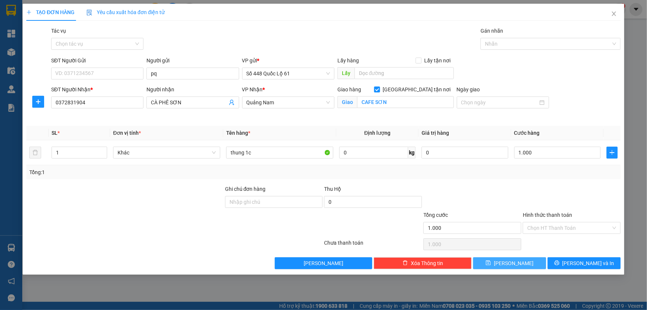
click at [528, 260] on button "Lưu" at bounding box center [509, 263] width 73 height 12
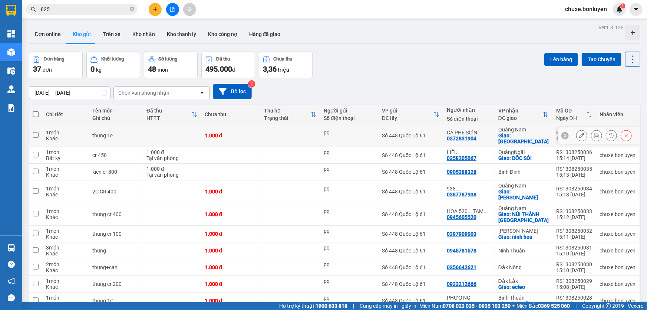
click at [576, 135] on button at bounding box center [581, 135] width 10 height 13
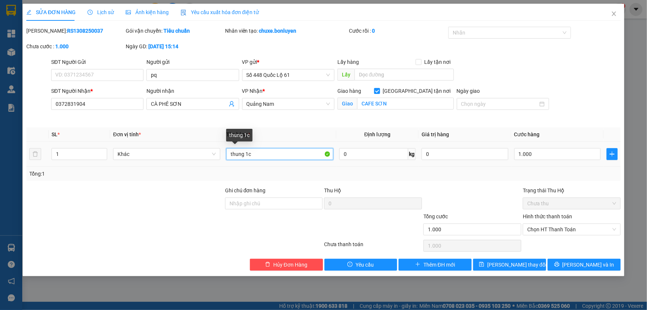
click at [251, 155] on input "thung 1c" at bounding box center [279, 154] width 107 height 12
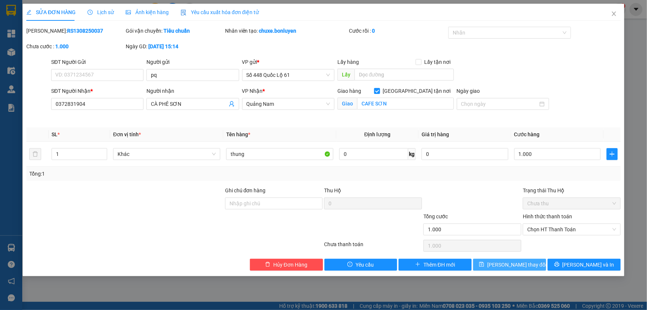
click at [488, 266] on button "Lưu thay đổi" at bounding box center [509, 264] width 73 height 12
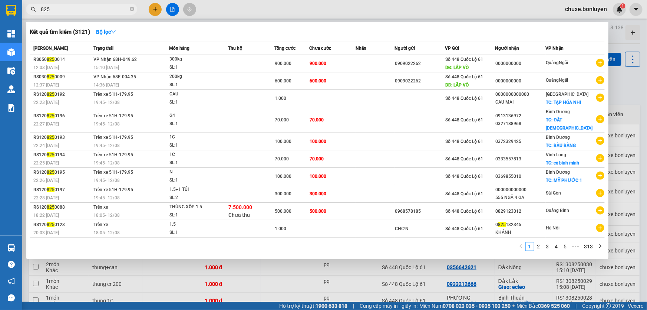
click at [66, 8] on input "825" at bounding box center [84, 9] width 87 height 8
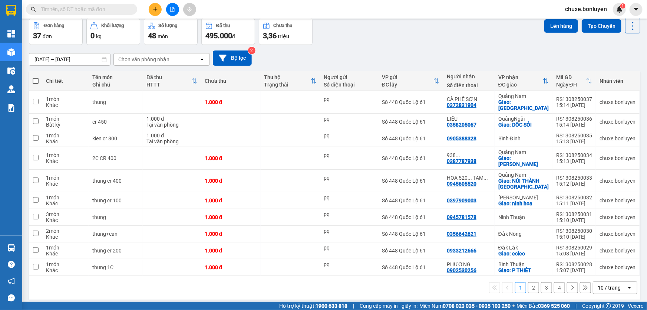
scroll to position [34, 0]
click at [628, 281] on div "open" at bounding box center [632, 287] width 10 height 12
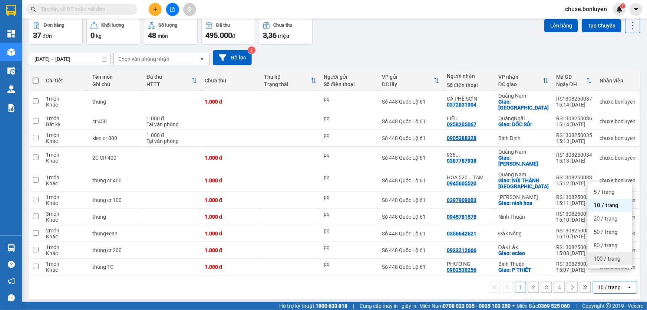
click at [617, 260] on span "100 / trang" at bounding box center [607, 258] width 27 height 7
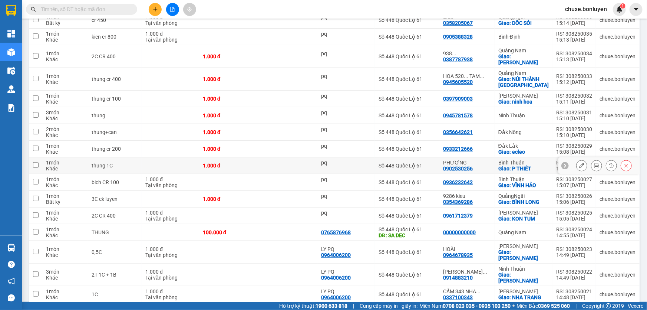
scroll to position [236, 0]
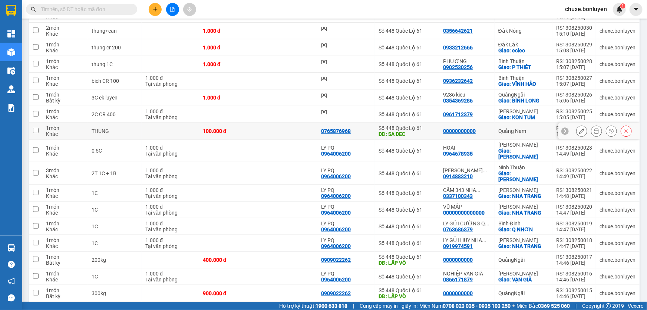
click at [267, 123] on td at bounding box center [287, 131] width 59 height 17
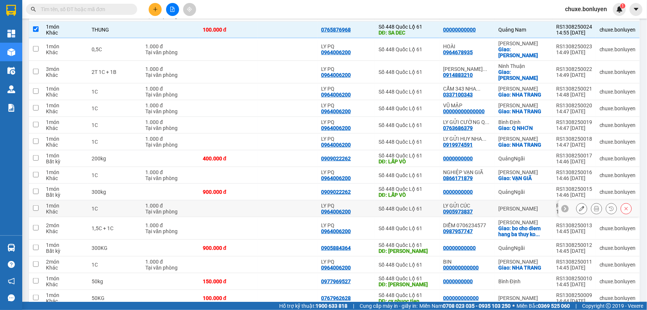
scroll to position [438, 0]
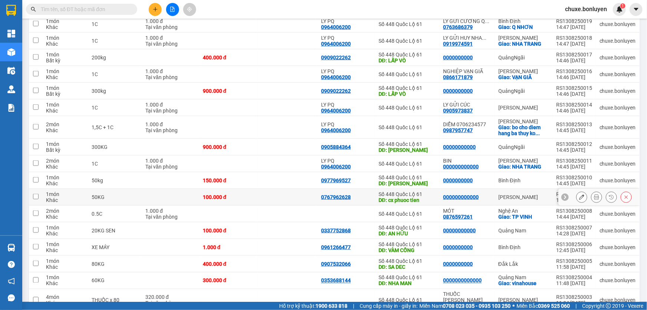
click at [290, 189] on td at bounding box center [287, 197] width 59 height 17
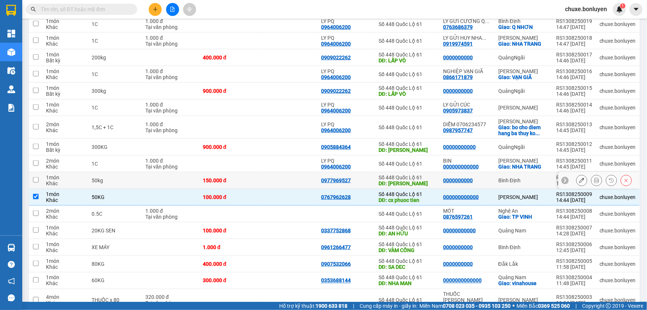
click at [289, 172] on td at bounding box center [287, 180] width 59 height 17
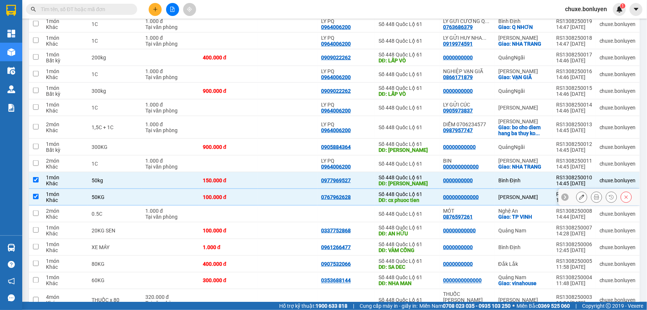
click at [281, 189] on td at bounding box center [287, 197] width 59 height 17
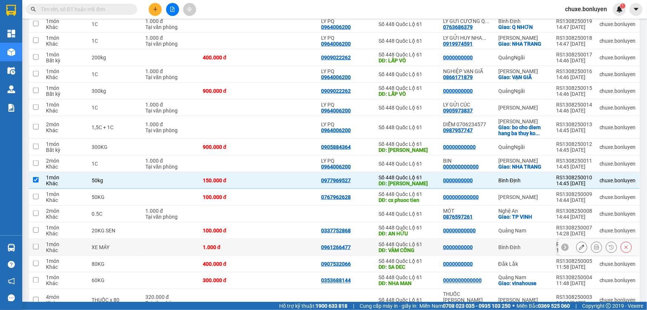
scroll to position [480, 0]
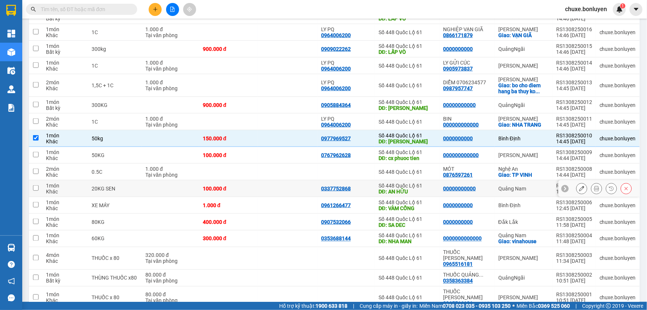
click at [279, 180] on td at bounding box center [287, 188] width 59 height 17
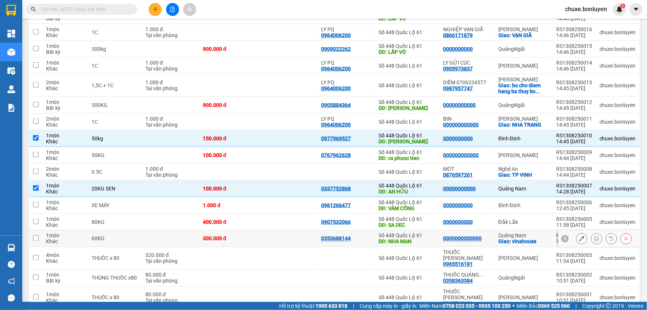
click at [276, 230] on td at bounding box center [287, 238] width 59 height 17
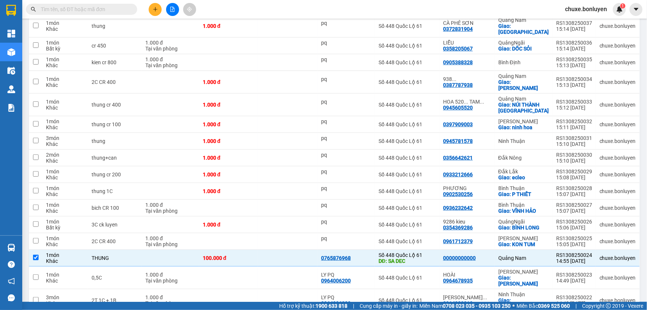
scroll to position [0, 0]
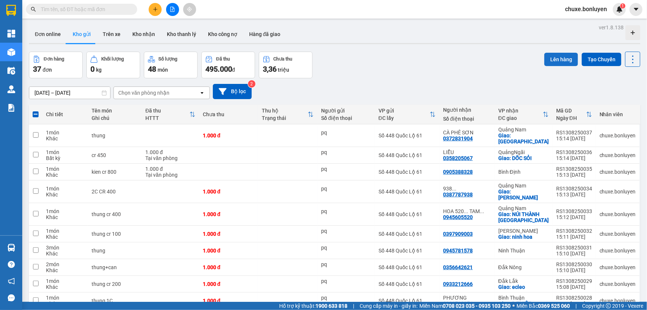
click at [549, 60] on button "Lên hàng" at bounding box center [561, 59] width 34 height 13
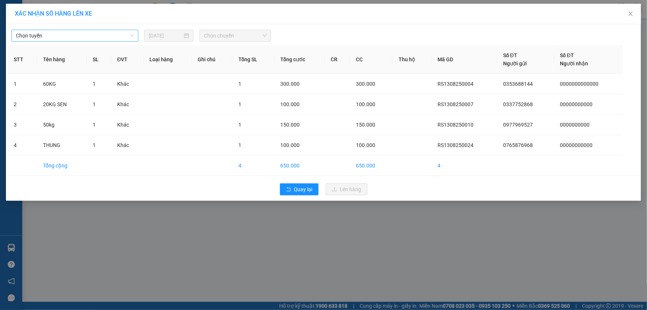
click at [73, 37] on span "Chọn tuyến" at bounding box center [75, 35] width 118 height 11
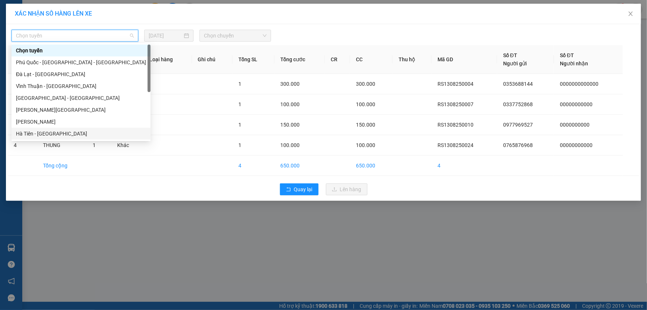
drag, startPoint x: 55, startPoint y: 129, endPoint x: 147, endPoint y: 63, distance: 113.7
click at [55, 128] on div "Hà Tiên - Đà Nẵng" at bounding box center [80, 134] width 139 height 12
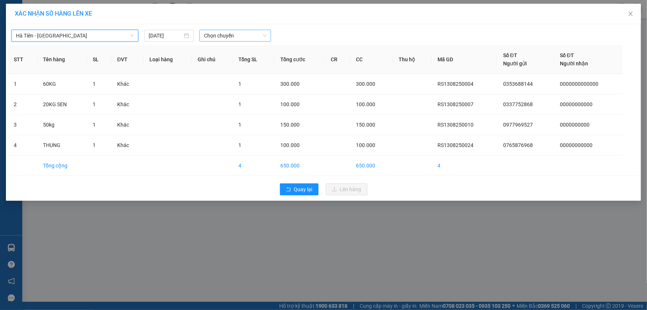
click at [239, 32] on span "Chọn chuyến" at bounding box center [235, 35] width 63 height 11
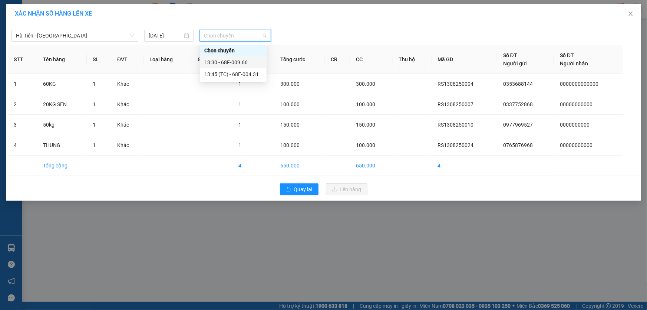
click at [242, 65] on div "13:30 - 68F-009.66" at bounding box center [233, 62] width 58 height 8
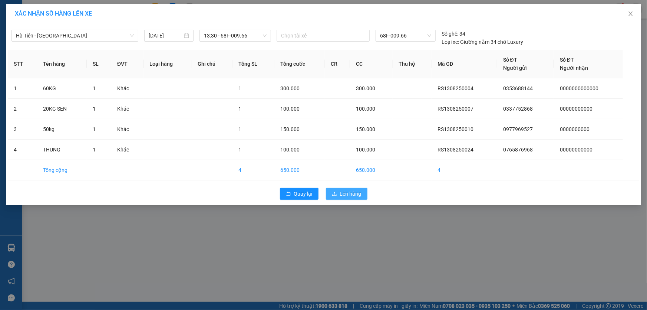
click at [355, 191] on span "Lên hàng" at bounding box center [351, 193] width 22 height 8
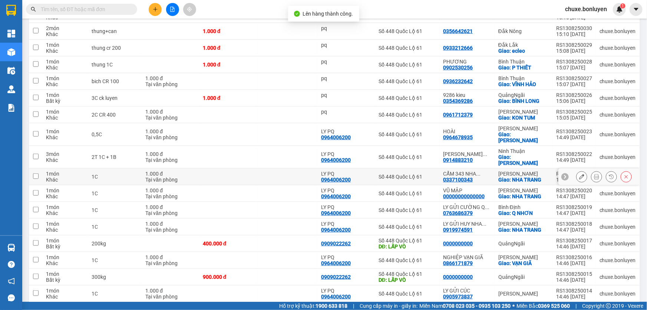
scroll to position [371, 0]
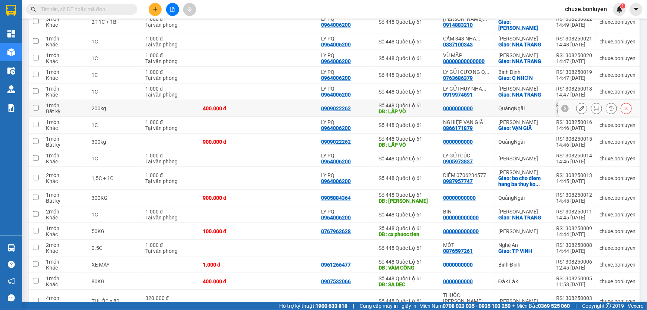
click at [260, 100] on td at bounding box center [287, 108] width 59 height 17
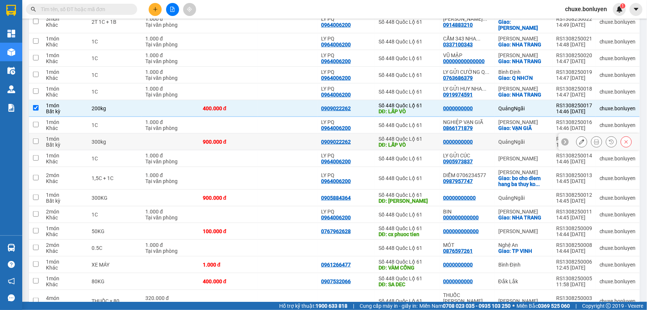
click at [261, 133] on td at bounding box center [287, 141] width 59 height 17
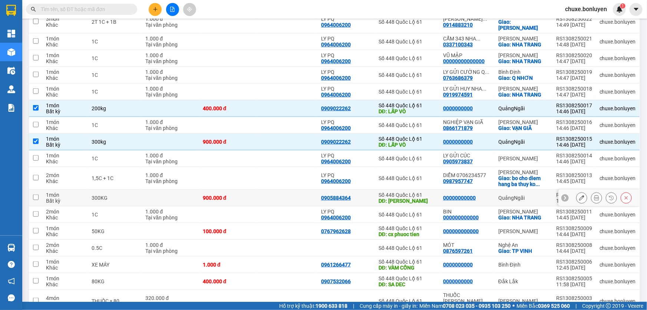
click at [281, 189] on td at bounding box center [287, 197] width 59 height 17
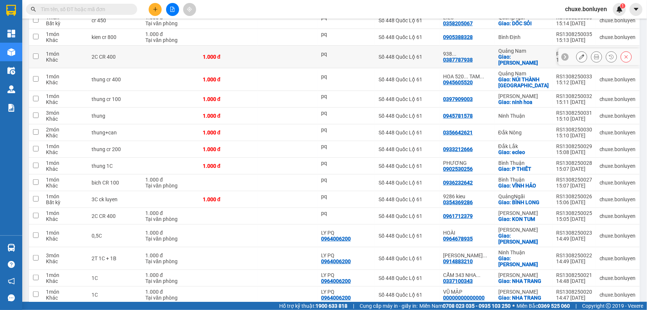
scroll to position [0, 0]
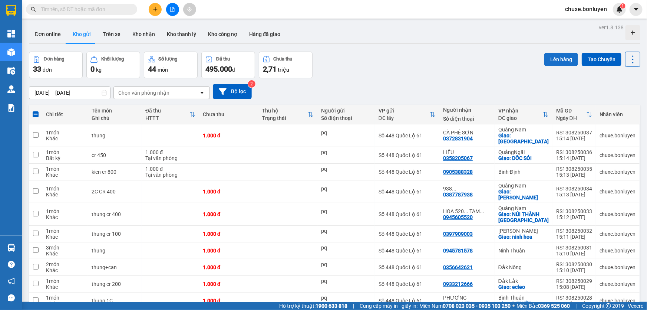
click at [553, 55] on button "Lên hàng" at bounding box center [561, 59] width 34 height 13
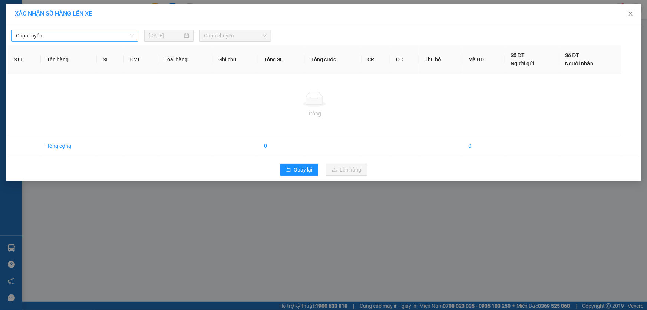
click at [79, 39] on span "Chọn tuyến" at bounding box center [75, 35] width 118 height 11
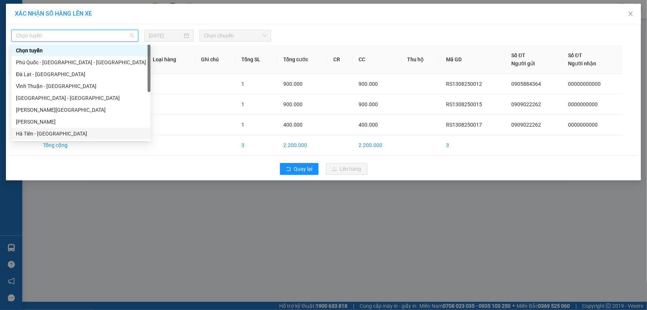
drag, startPoint x: 56, startPoint y: 134, endPoint x: 62, endPoint y: 132, distance: 6.2
click at [57, 135] on div "Hà Tiên - Đà Nẵng" at bounding box center [81, 133] width 130 height 8
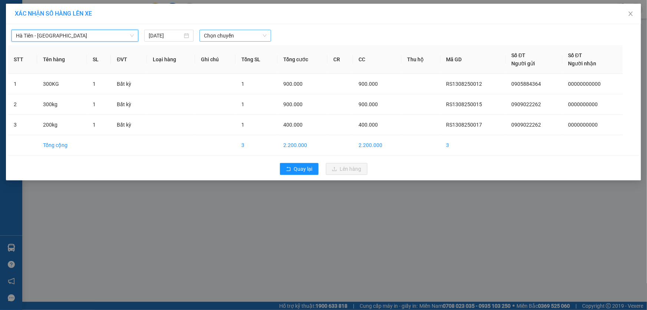
click at [248, 33] on span "Chọn chuyến" at bounding box center [235, 35] width 63 height 11
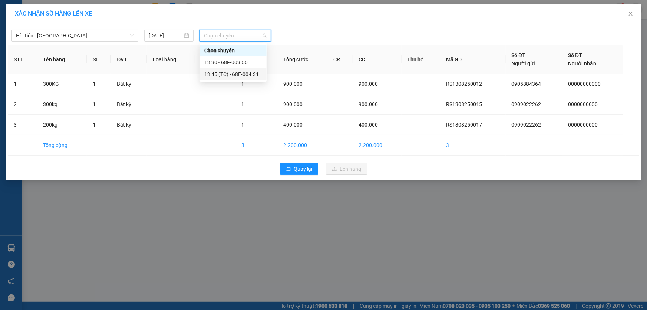
click at [244, 70] on div "13:45 (TC) - 68E-004.31" at bounding box center [233, 74] width 58 height 8
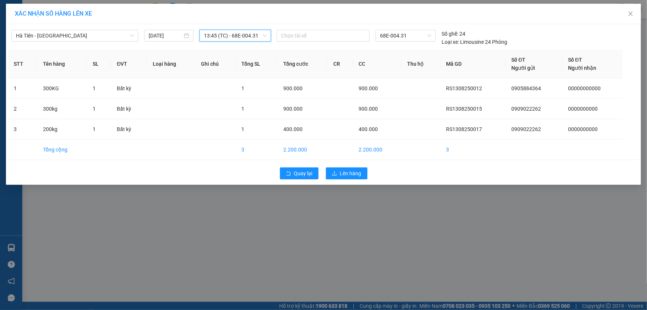
click at [353, 181] on div "Quay lại Lên hàng" at bounding box center [323, 172] width 631 height 19
click at [352, 171] on span "Lên hàng" at bounding box center [351, 173] width 22 height 8
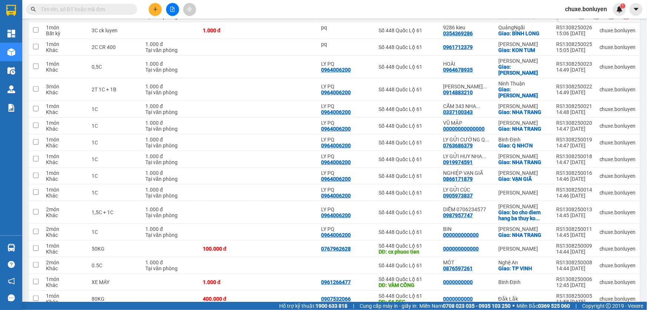
scroll to position [364, 0]
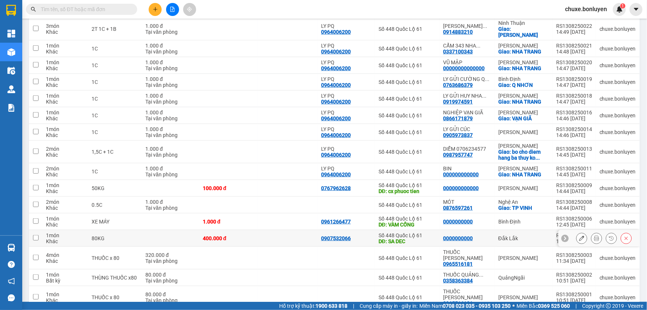
click at [275, 230] on td at bounding box center [287, 238] width 59 height 17
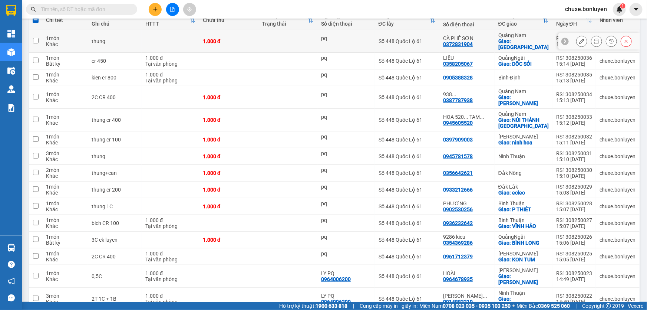
scroll to position [0, 0]
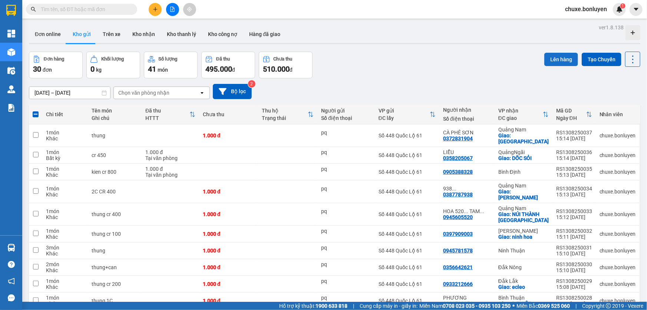
click at [556, 60] on button "Lên hàng" at bounding box center [561, 59] width 34 height 13
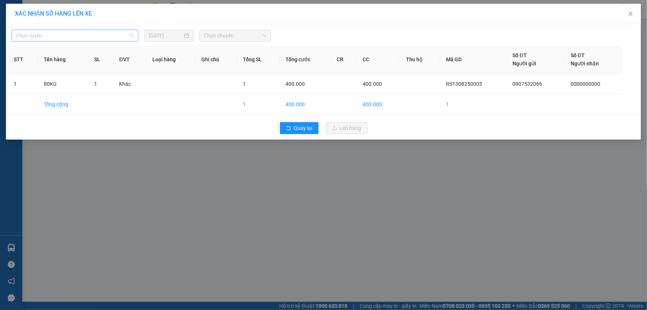
click at [41, 33] on span "Chọn tuyến" at bounding box center [75, 35] width 118 height 11
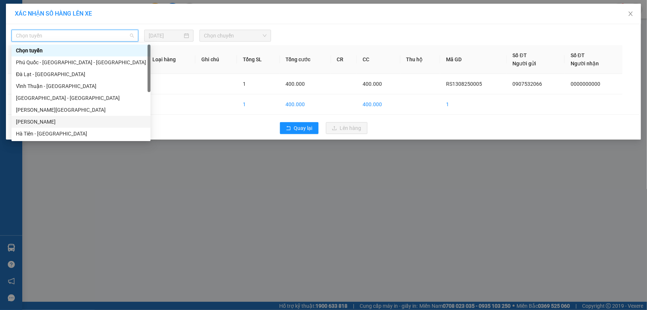
click at [56, 125] on div "Hà Tiên - Gia Lai" at bounding box center [81, 122] width 130 height 8
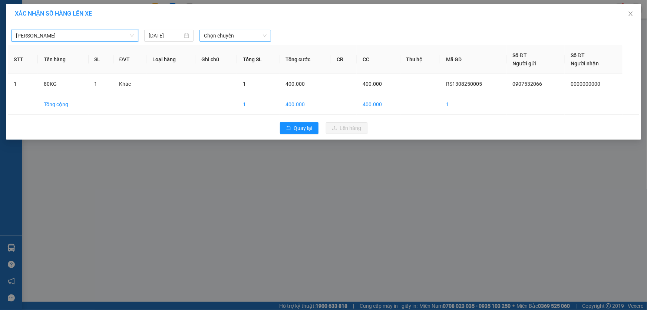
click at [230, 38] on span "Chọn chuyến" at bounding box center [235, 35] width 63 height 11
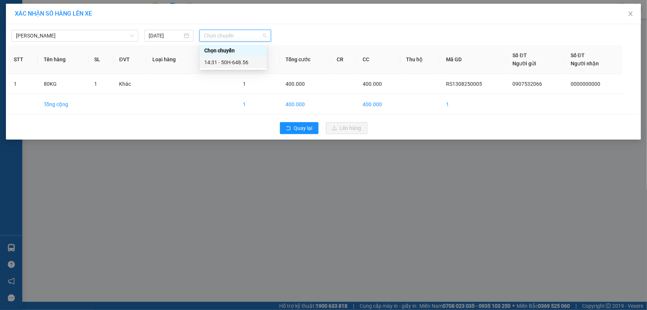
click at [230, 62] on div "14:31 - 50H-648.56" at bounding box center [233, 62] width 58 height 8
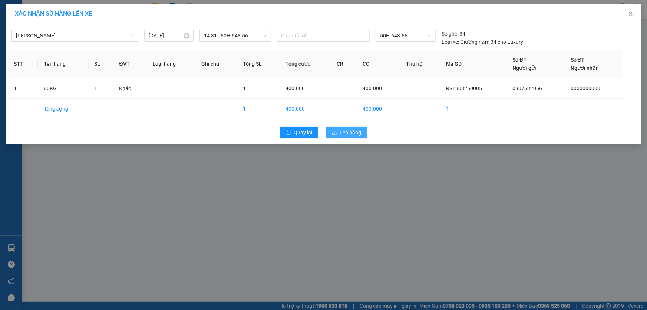
click at [344, 129] on span "Lên hàng" at bounding box center [351, 132] width 22 height 8
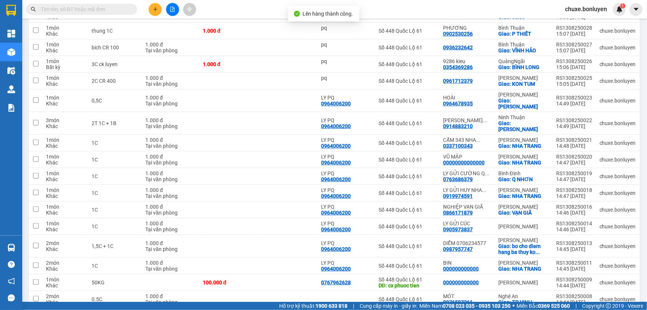
scroll to position [347, 0]
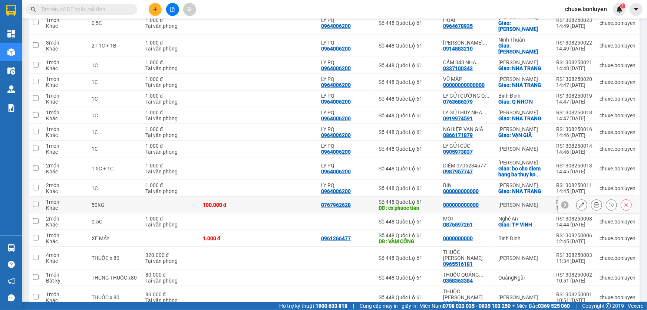
click at [286, 196] on td at bounding box center [287, 204] width 59 height 17
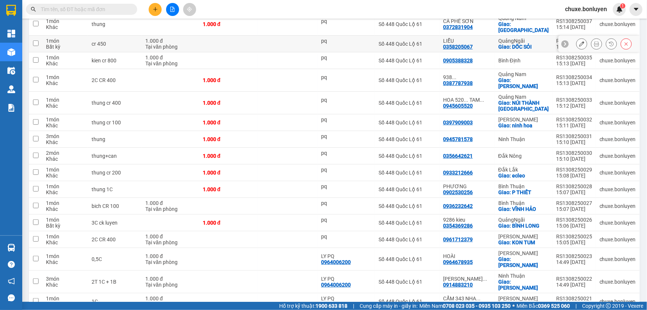
scroll to position [0, 0]
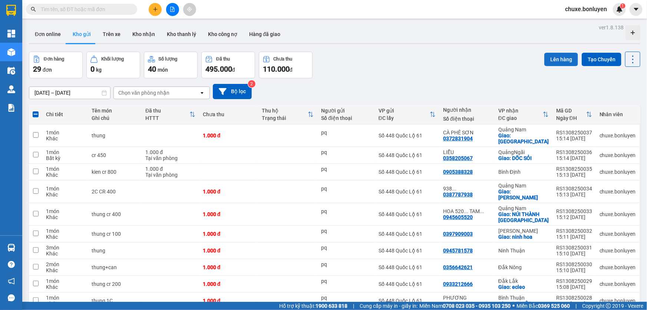
click at [549, 62] on button "Lên hàng" at bounding box center [561, 59] width 34 height 13
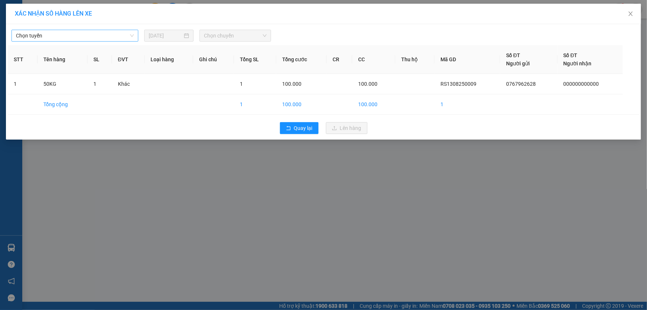
click at [70, 36] on span "Chọn tuyến" at bounding box center [75, 35] width 118 height 11
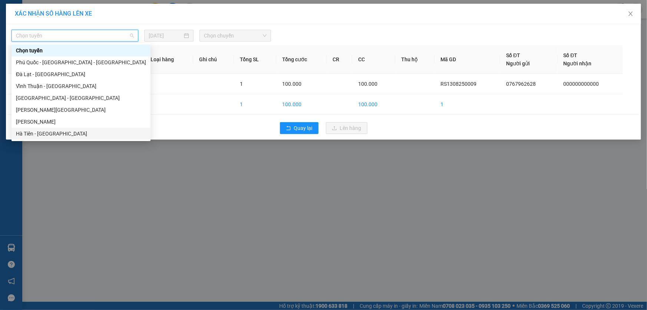
scroll to position [23, 0]
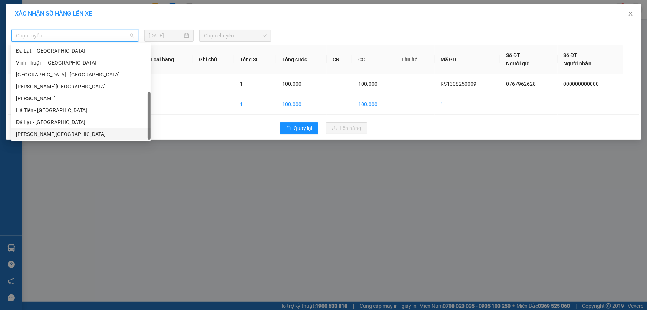
click at [52, 133] on div "Hà Tiên - Đà Lạt" at bounding box center [81, 134] width 130 height 8
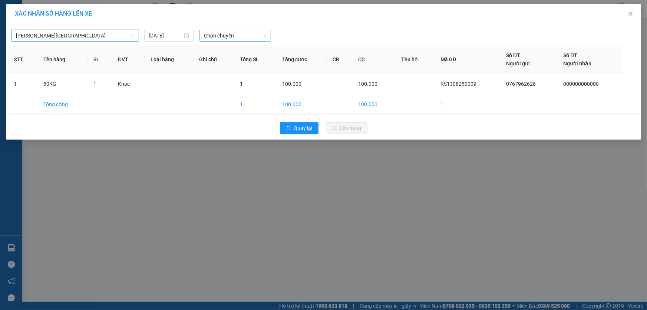
click at [221, 36] on span "Chọn chuyến" at bounding box center [235, 35] width 63 height 11
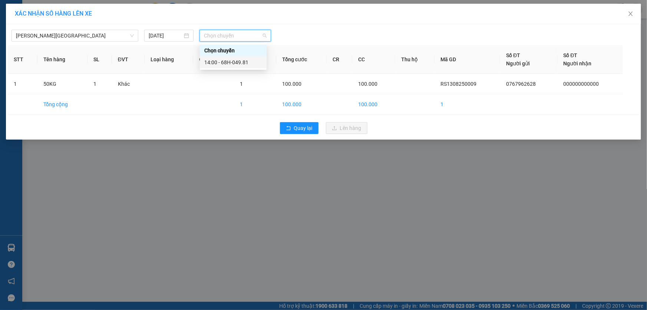
drag, startPoint x: 225, startPoint y: 57, endPoint x: 252, endPoint y: 75, distance: 32.6
click at [225, 57] on div "14:00 - 68H-049.81" at bounding box center [233, 62] width 67 height 12
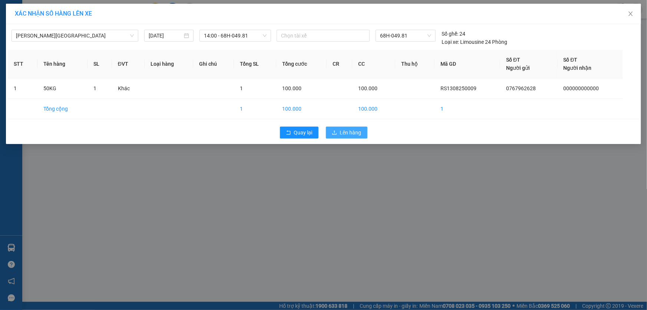
click at [357, 131] on span "Lên hàng" at bounding box center [351, 132] width 22 height 8
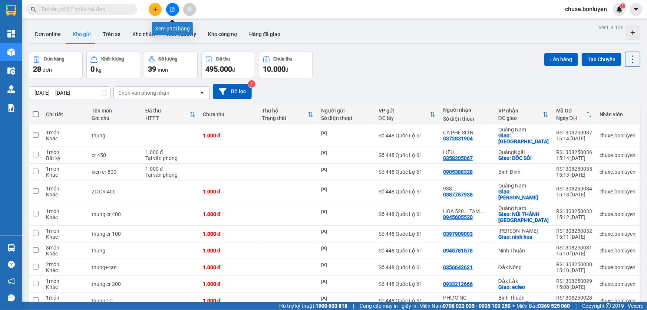
click at [173, 11] on icon "file-add" at bounding box center [172, 9] width 5 height 5
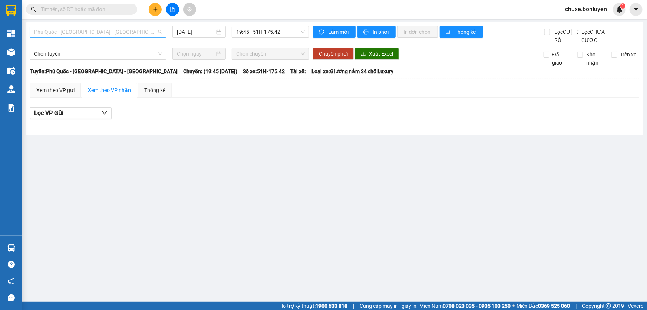
click at [123, 35] on span "Phú Quốc - Sài Gòn - Bình Phước" at bounding box center [98, 31] width 128 height 11
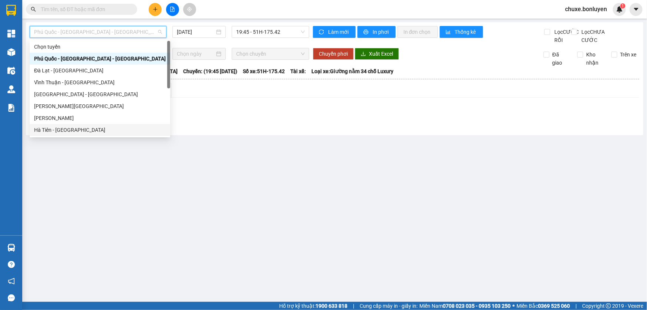
click at [56, 129] on div "Hà Tiên - Đà Nẵng" at bounding box center [100, 130] width 132 height 8
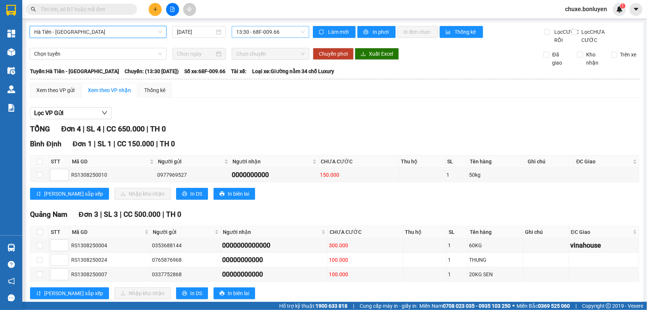
click at [274, 33] on span "13:30 - 68F-009.66" at bounding box center [270, 31] width 69 height 11
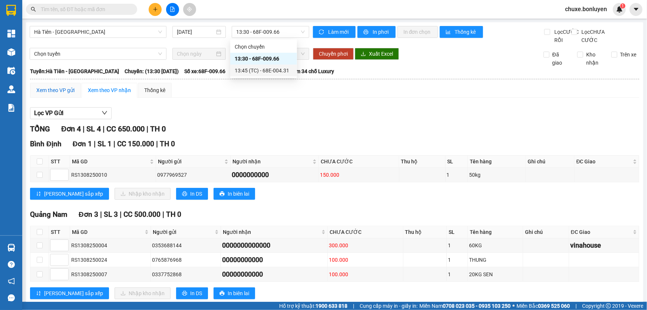
click at [67, 94] on div "Xem theo VP gửi" at bounding box center [55, 90] width 38 height 8
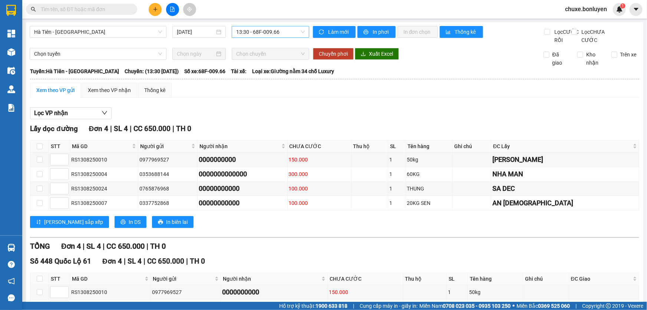
click at [287, 33] on span "13:30 - 68F-009.66" at bounding box center [270, 31] width 69 height 11
click at [277, 68] on div "13:45 (TC) - 68E-004.31" at bounding box center [264, 70] width 58 height 8
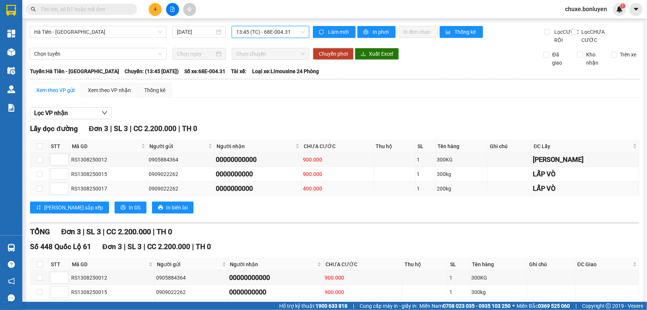
scroll to position [57, 0]
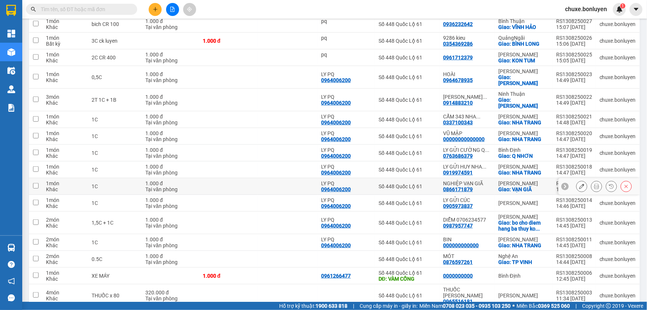
scroll to position [330, 0]
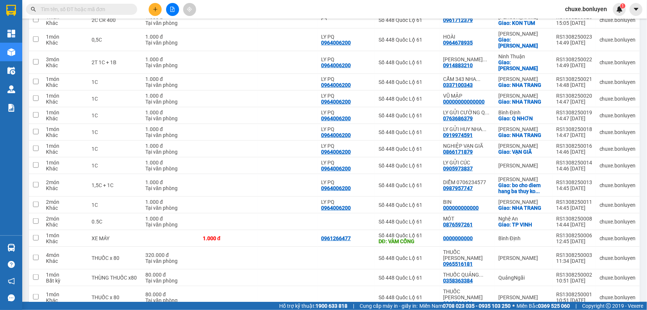
click at [109, 10] on input "text" at bounding box center [84, 9] width 87 height 8
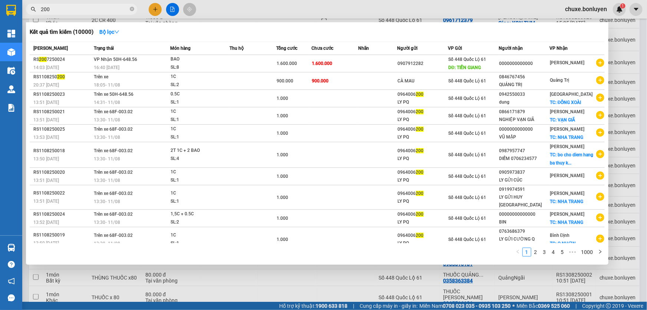
scroll to position [0, 0]
click at [536, 253] on link "2" at bounding box center [536, 252] width 8 height 8
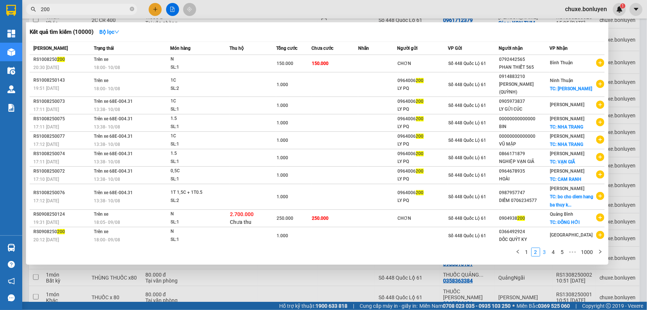
click at [546, 248] on link "3" at bounding box center [545, 252] width 8 height 8
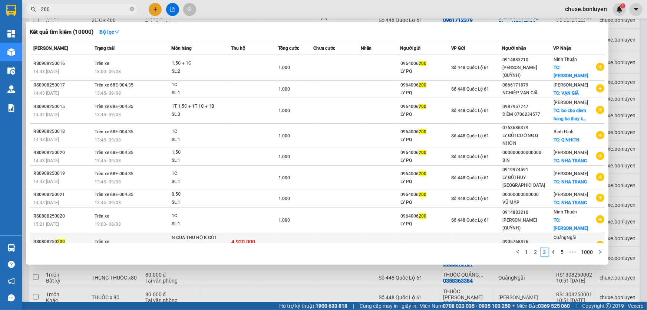
scroll to position [8, 0]
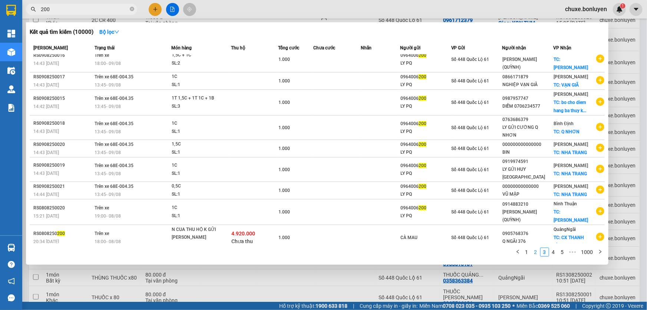
click at [536, 254] on link "2" at bounding box center [536, 252] width 8 height 8
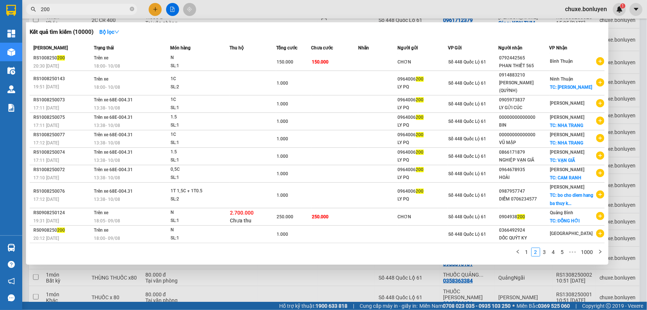
scroll to position [0, 0]
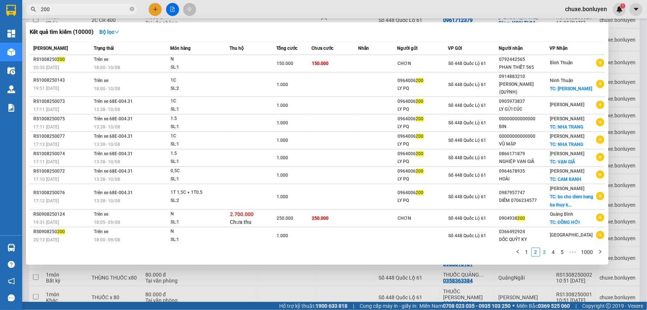
click at [543, 248] on link "3" at bounding box center [545, 252] width 8 height 8
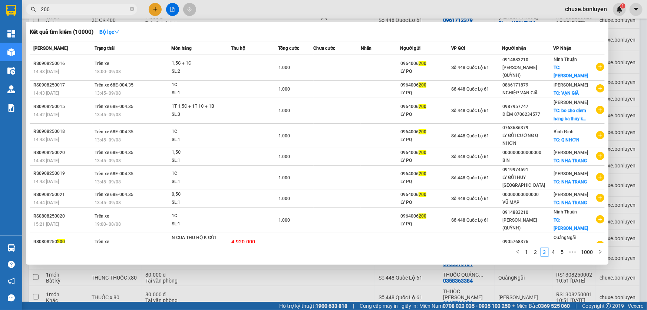
click at [73, 8] on input "200" at bounding box center [84, 9] width 87 height 8
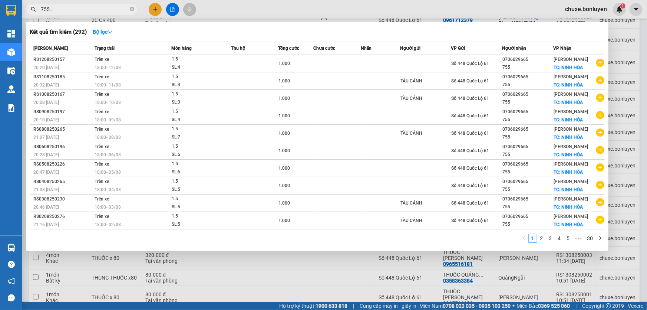
click at [159, 7] on div at bounding box center [323, 155] width 647 height 310
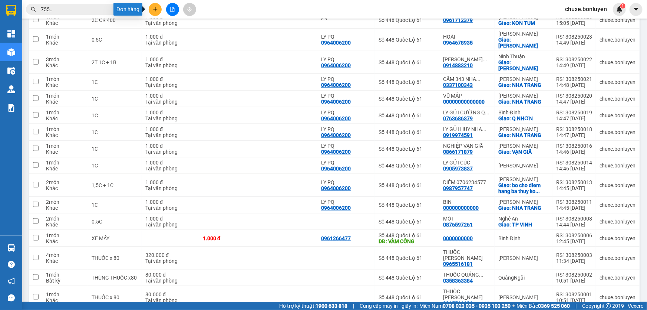
click at [153, 7] on icon "plus" at bounding box center [155, 9] width 5 height 5
click at [171, 26] on div "Tạo đơn hàng" at bounding box center [184, 27] width 32 height 8
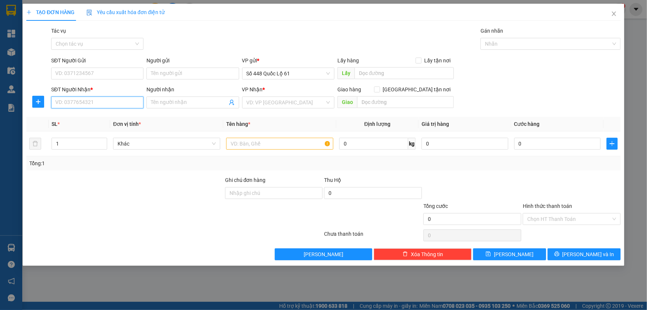
click at [110, 105] on input "SĐT Người Nhận *" at bounding box center [97, 102] width 92 height 12
click at [70, 115] on div "0377849825 - CẦU TRÀ KHÚC" at bounding box center [97, 117] width 83 height 8
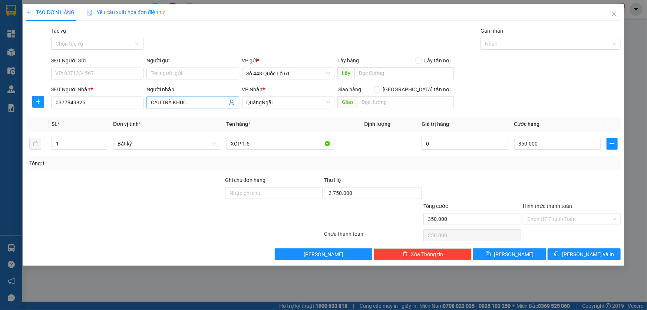
click at [151, 100] on span "CẦU TRÀ KHÚC" at bounding box center [192, 102] width 92 height 12
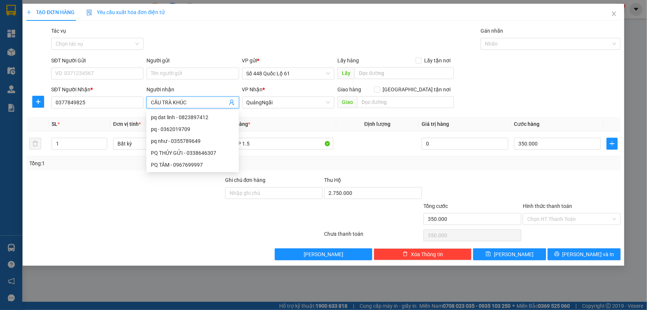
click at [151, 100] on span "CẦU TRÀ KHÚC" at bounding box center [192, 102] width 92 height 12
click at [182, 100] on input "CẦU TRÀ KHÚC" at bounding box center [189, 102] width 76 height 8
click at [188, 101] on input "CẦU TRÀ KHÚC" at bounding box center [189, 102] width 76 height 8
click at [151, 100] on input "CẦU TRÀ KHÚC" at bounding box center [189, 102] width 76 height 8
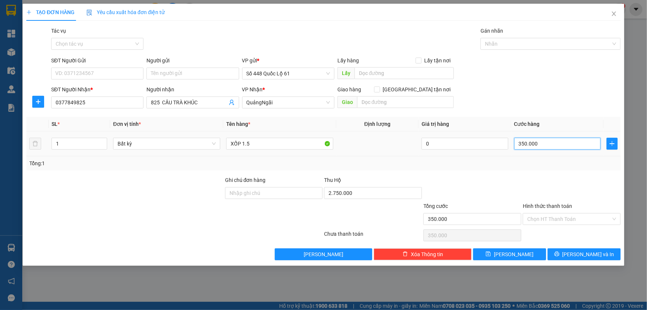
click at [545, 144] on input "350.000" at bounding box center [557, 144] width 87 height 12
click at [265, 145] on input "XỐP 1.5" at bounding box center [279, 144] width 107 height 12
click at [205, 75] on input "Người gửi" at bounding box center [192, 73] width 92 height 12
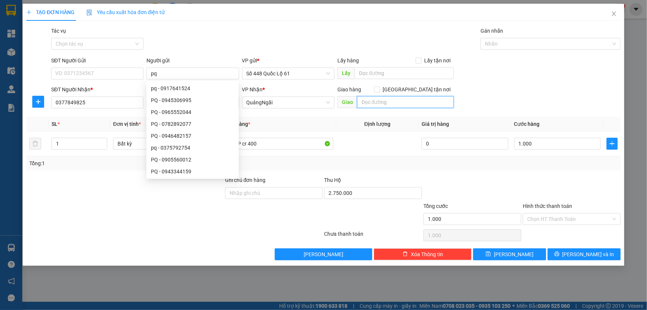
click at [369, 102] on input "text" at bounding box center [405, 102] width 97 height 12
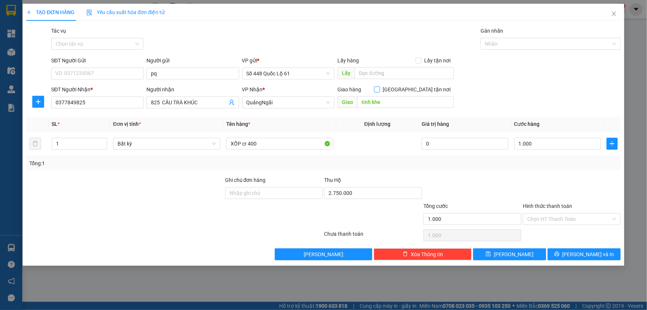
click at [379, 90] on input "Giao tận nơi" at bounding box center [376, 88] width 5 height 5
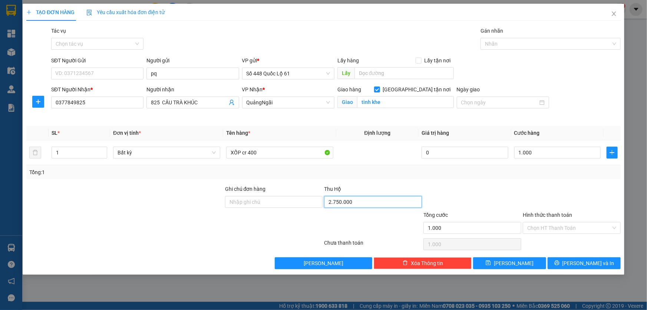
click at [375, 205] on input "2.750.000" at bounding box center [373, 202] width 98 height 12
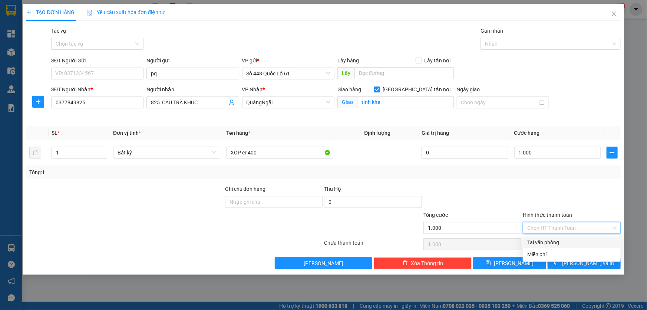
click at [547, 228] on input "Hình thức thanh toán" at bounding box center [569, 227] width 84 height 11
click at [513, 257] on button "Lưu" at bounding box center [509, 263] width 73 height 12
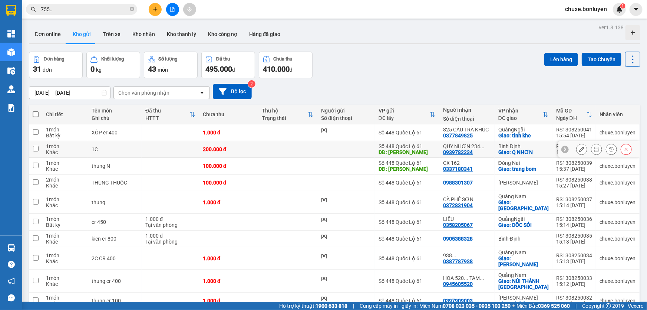
click at [241, 150] on div "200.000 đ" at bounding box center [229, 149] width 52 height 6
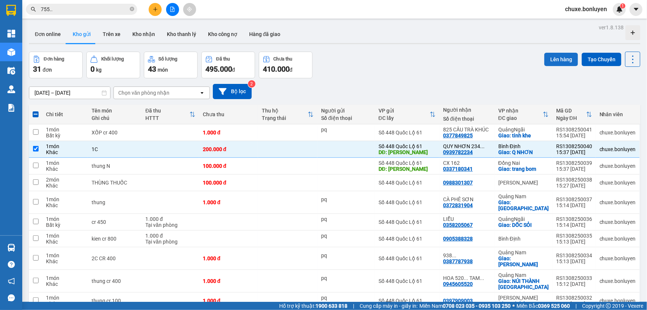
click at [549, 57] on button "Lên hàng" at bounding box center [561, 59] width 34 height 13
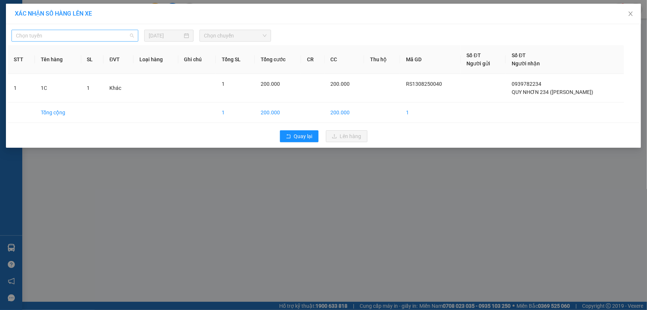
click at [75, 36] on span "Chọn tuyến" at bounding box center [75, 35] width 118 height 11
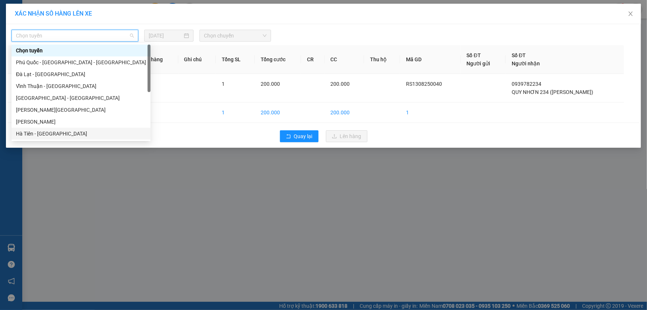
drag, startPoint x: 44, startPoint y: 133, endPoint x: 49, endPoint y: 128, distance: 7.3
click at [44, 133] on div "Hà Tiên - Đà Nẵng" at bounding box center [81, 133] width 130 height 8
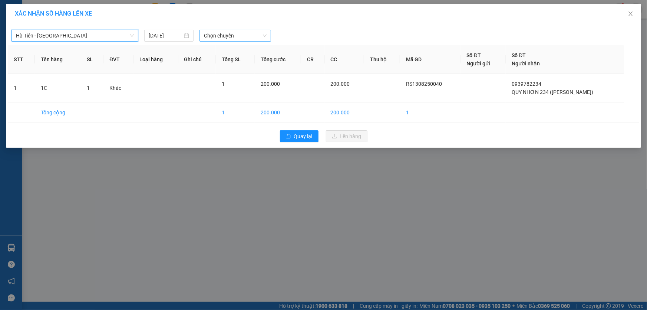
click at [230, 38] on span "Chọn chuyến" at bounding box center [235, 35] width 63 height 11
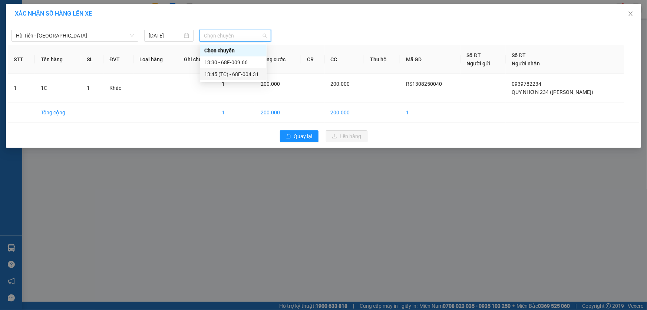
click at [228, 73] on div "13:45 (TC) - 68E-004.31" at bounding box center [233, 74] width 58 height 8
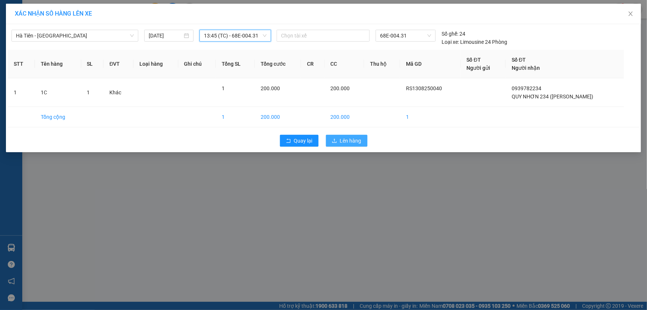
click at [359, 143] on span "Lên hàng" at bounding box center [351, 140] width 22 height 8
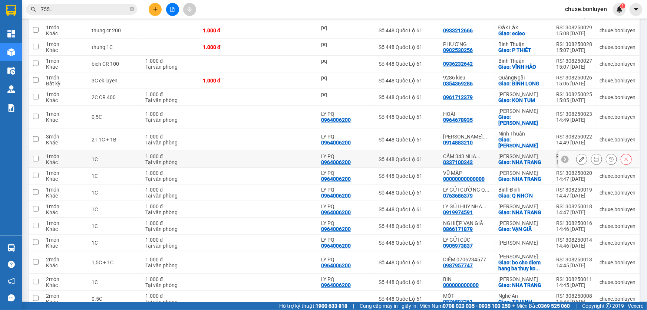
scroll to position [364, 0]
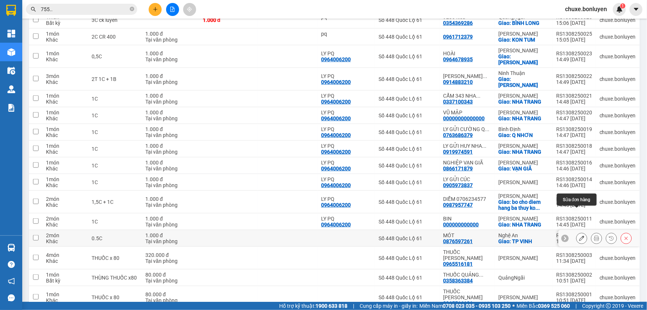
click at [579, 235] on icon at bounding box center [581, 237] width 5 height 5
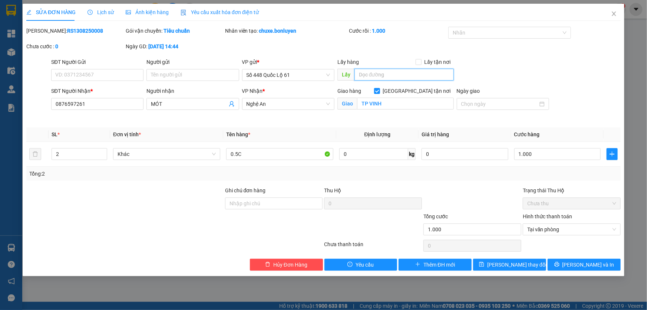
click at [365, 74] on input "text" at bounding box center [403, 75] width 99 height 12
click at [520, 268] on button "Lưu thay đổi" at bounding box center [509, 264] width 73 height 12
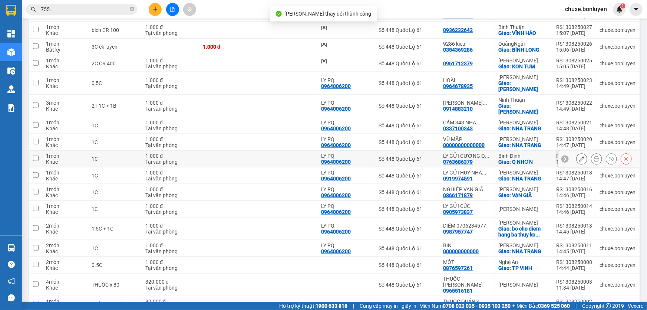
scroll to position [364, 0]
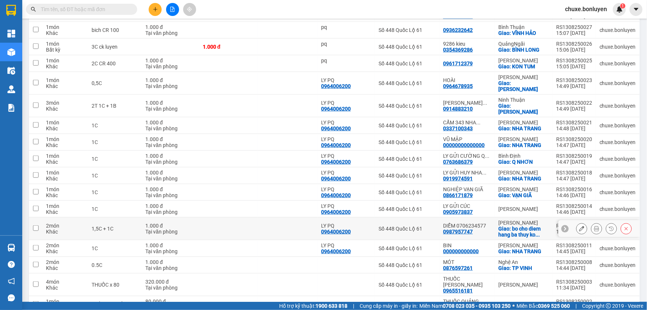
scroll to position [364, 0]
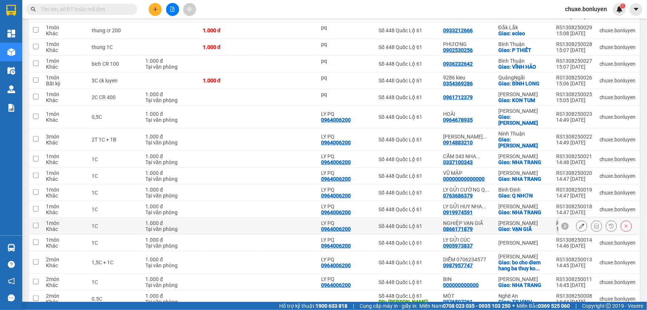
scroll to position [364, 0]
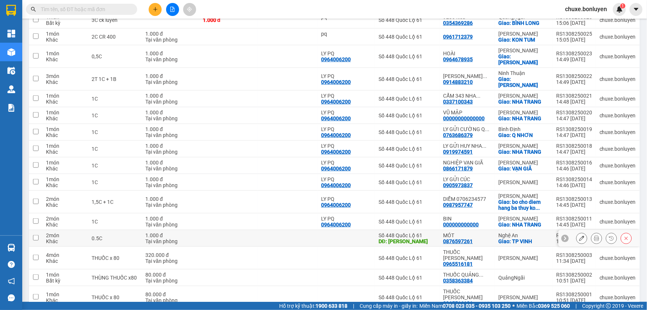
click at [358, 235] on div at bounding box center [346, 238] width 50 height 6
checkbox input "true"
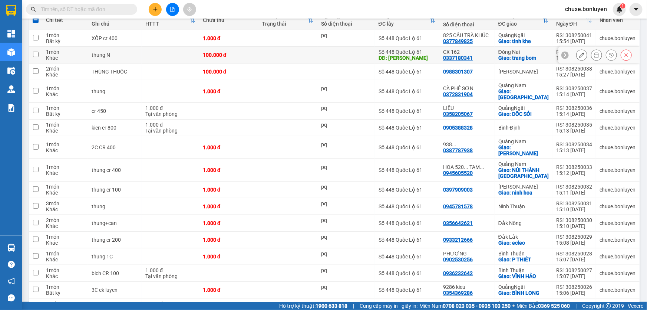
scroll to position [0, 0]
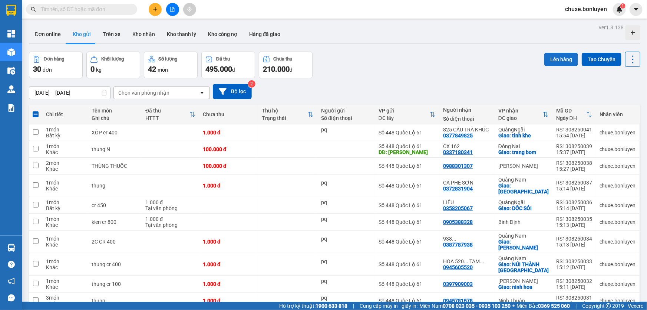
click at [549, 57] on button "Lên hàng" at bounding box center [561, 59] width 34 height 13
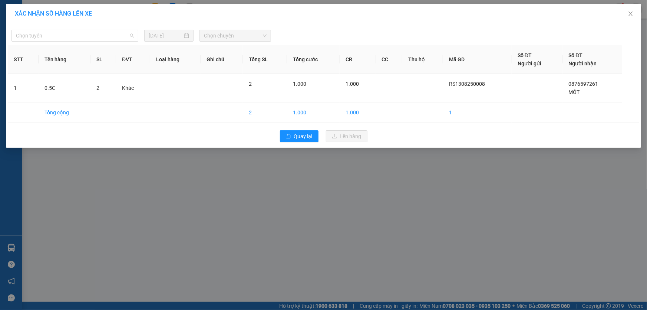
drag, startPoint x: 120, startPoint y: 36, endPoint x: 119, endPoint y: 43, distance: 7.2
click at [120, 36] on span "Chọn tuyến" at bounding box center [75, 35] width 118 height 11
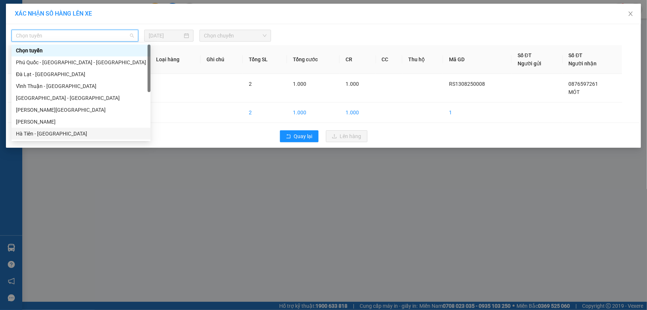
click at [82, 130] on div "Hà Tiên - Đà Nẵng" at bounding box center [81, 133] width 130 height 8
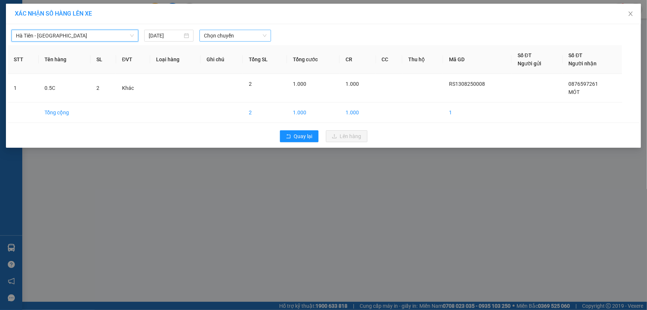
click at [232, 37] on span "Chọn chuyến" at bounding box center [235, 35] width 63 height 11
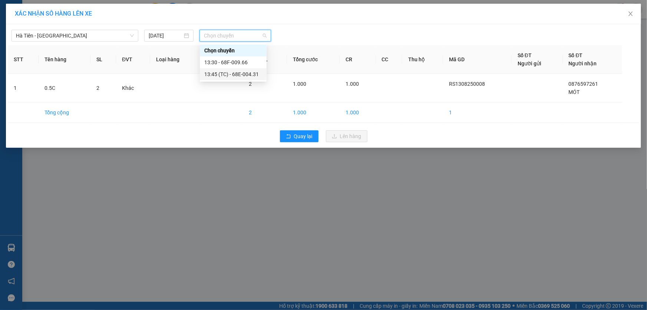
click at [250, 73] on div "13:45 (TC) - 68E-004.31" at bounding box center [233, 74] width 58 height 8
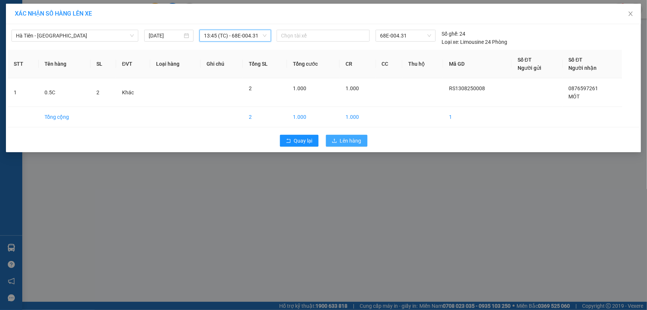
click at [335, 138] on icon "upload" at bounding box center [334, 140] width 5 height 5
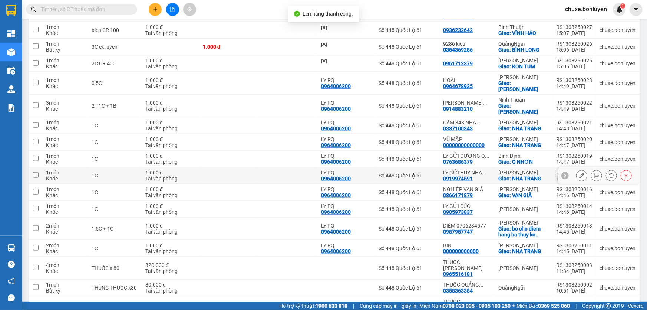
scroll to position [347, 0]
